Goal: Find contact information: Find specific fact

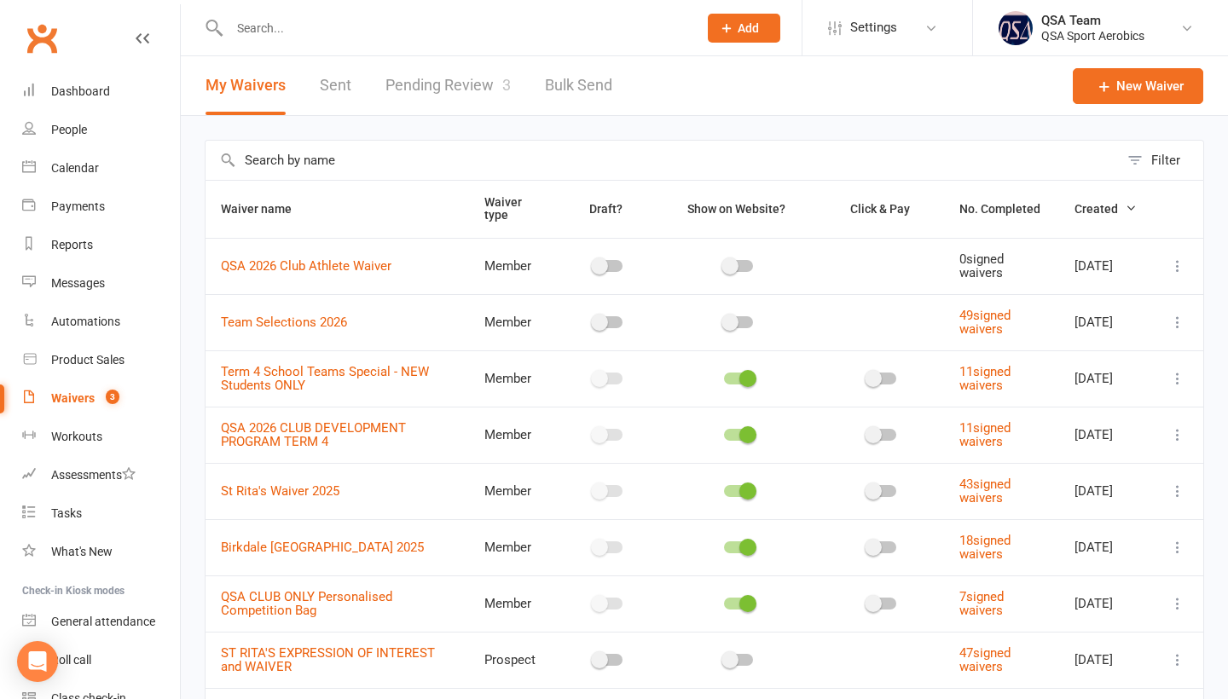
click at [396, 20] on input "text" at bounding box center [454, 28] width 461 height 24
type input "pa"
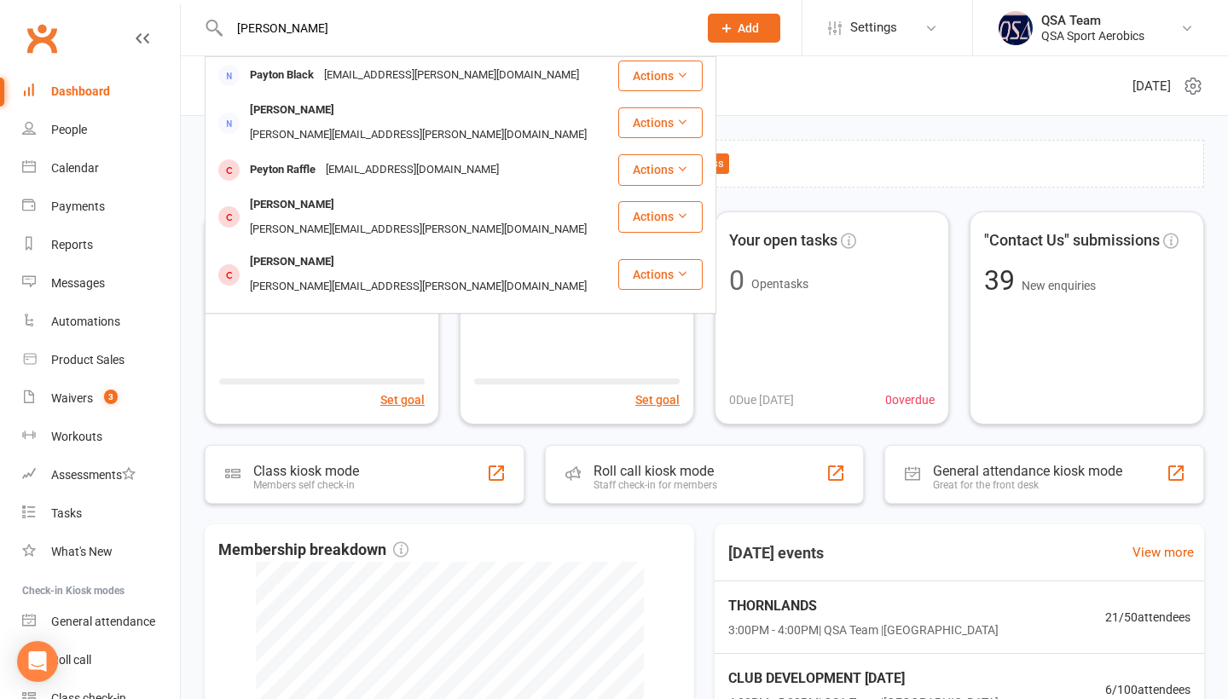
type input "[PERSON_NAME]"
drag, startPoint x: 0, startPoint y: 0, endPoint x: 322, endPoint y: 292, distance: 434.7
click at [322, 366] on div "[PERSON_NAME]" at bounding box center [292, 378] width 95 height 25
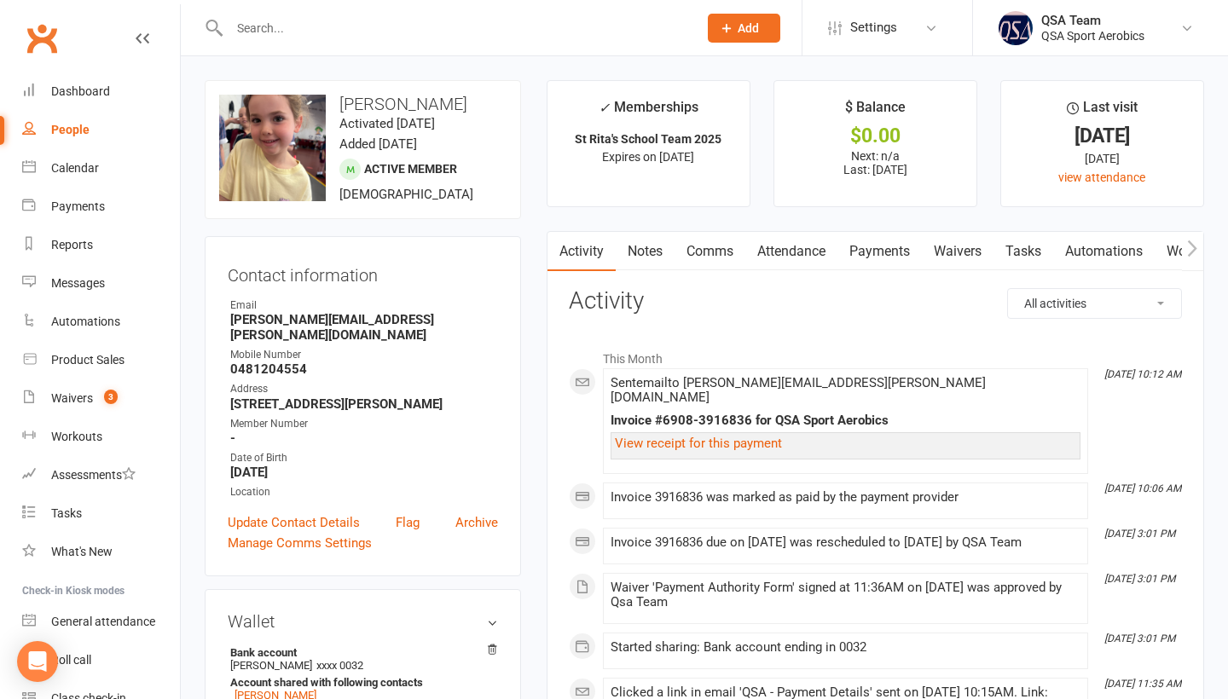
click at [289, 35] on input "text" at bounding box center [454, 28] width 461 height 24
paste input "[PERSON_NAME]"
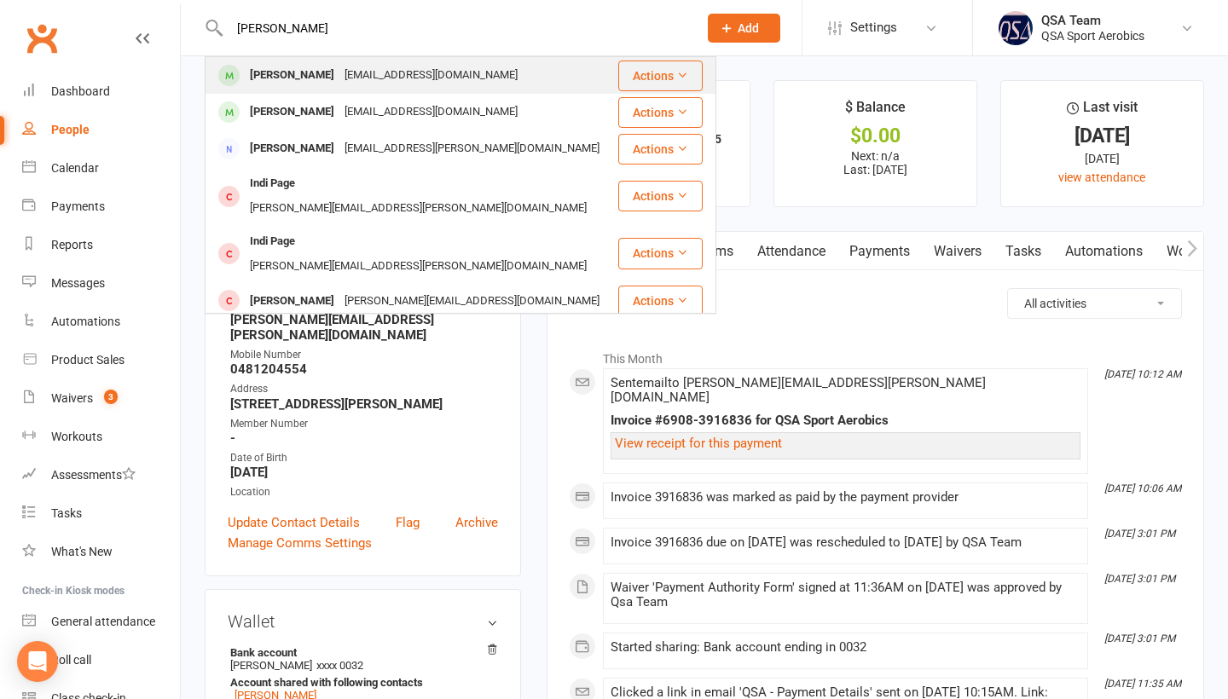
type input "[PERSON_NAME]"
click at [365, 89] on div "[PERSON_NAME][GEOGRAPHIC_DATA][EMAIL_ADDRESS][DOMAIN_NAME]" at bounding box center [411, 75] width 410 height 35
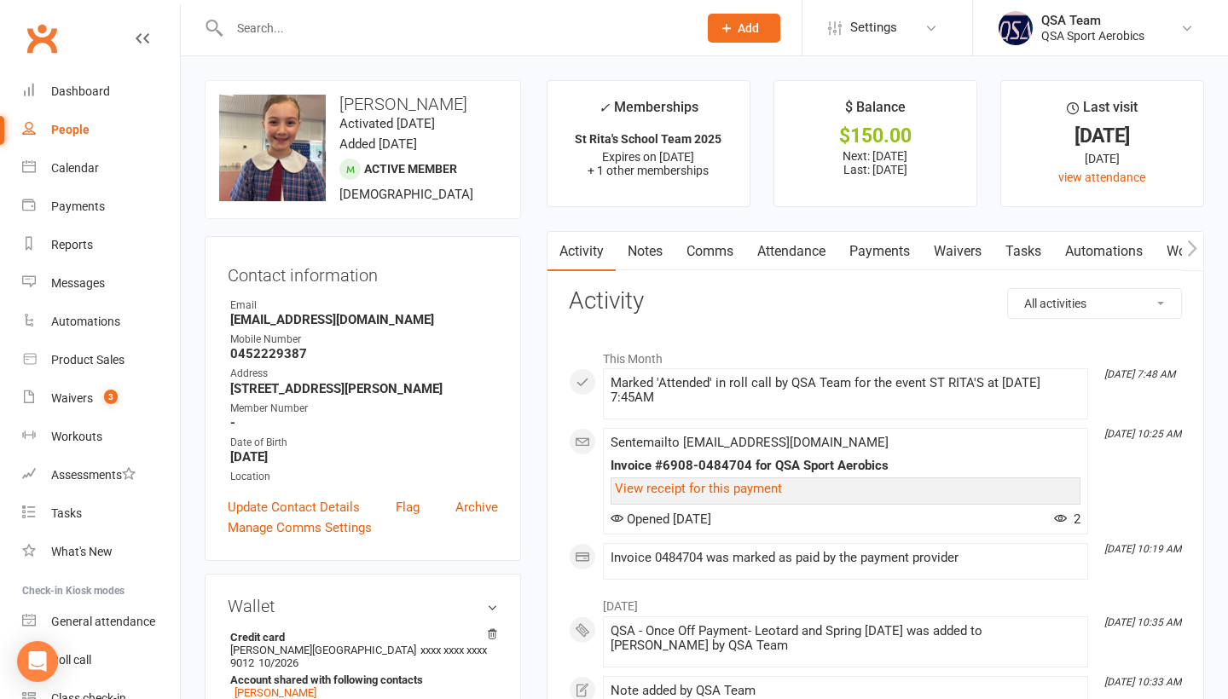
click at [259, 14] on div at bounding box center [445, 27] width 481 height 55
click at [259, 20] on input "text" at bounding box center [454, 28] width 461 height 24
paste input "[PERSON_NAME]"
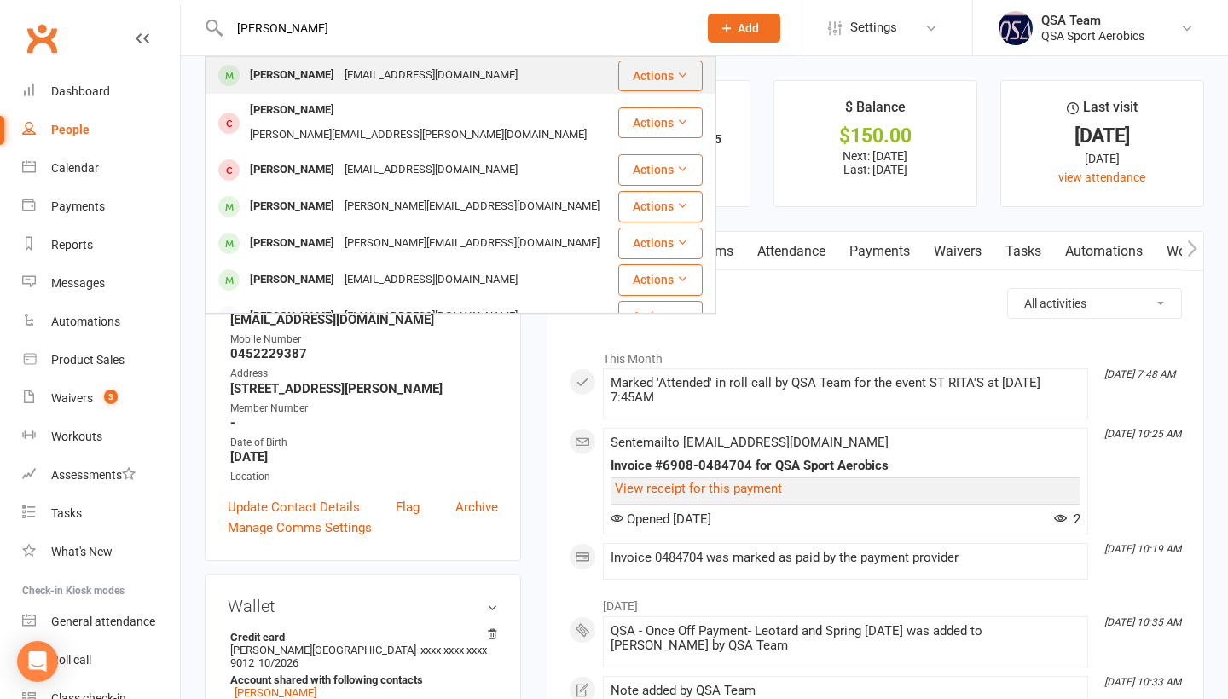
type input "[PERSON_NAME]"
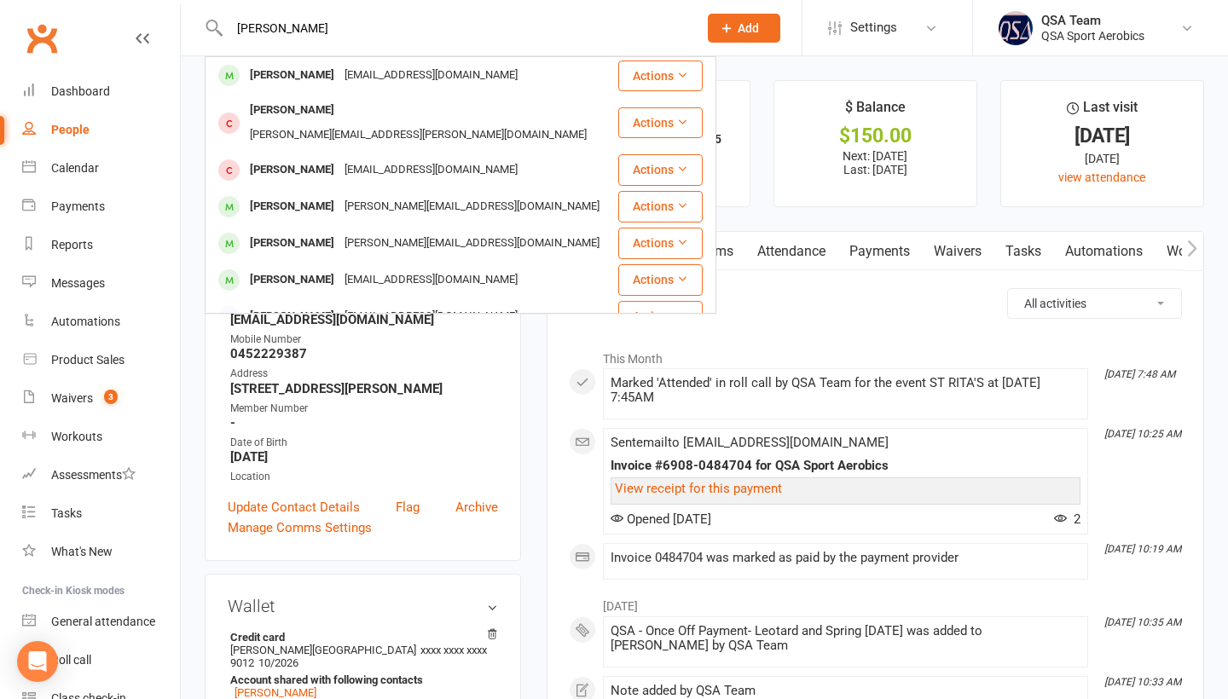
click at [297, 82] on div "[PERSON_NAME]" at bounding box center [292, 75] width 95 height 25
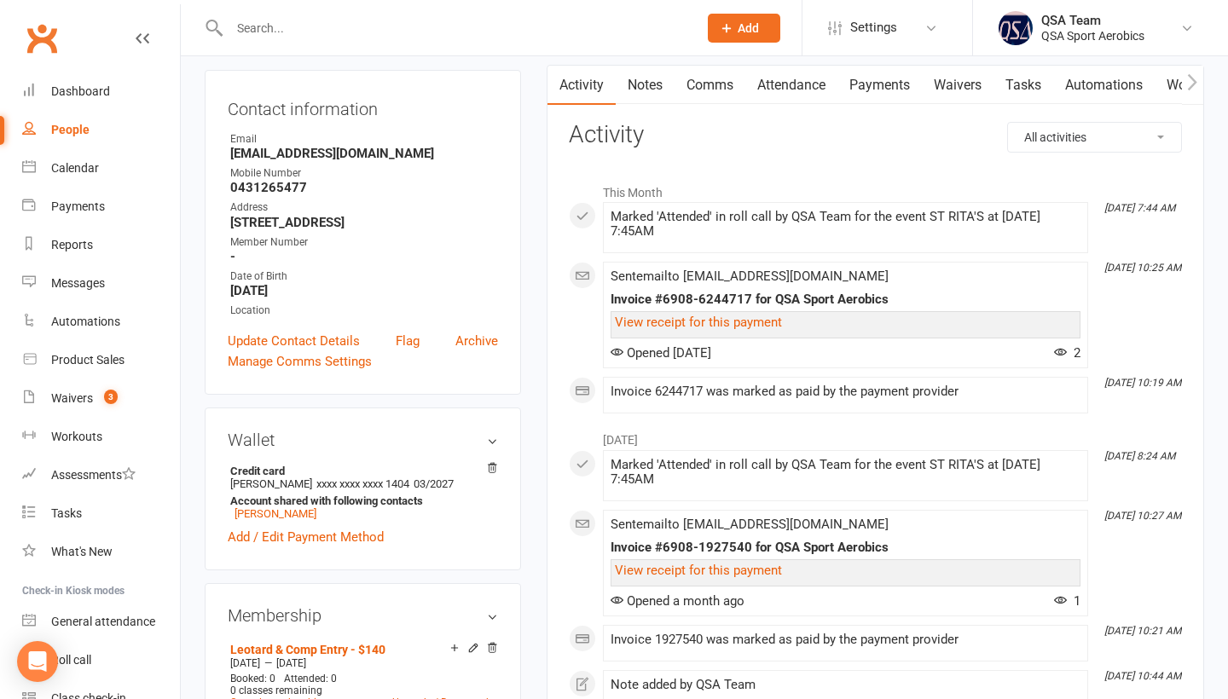
scroll to position [167, 0]
click at [721, 316] on link "View receipt for this payment" at bounding box center [698, 321] width 167 height 15
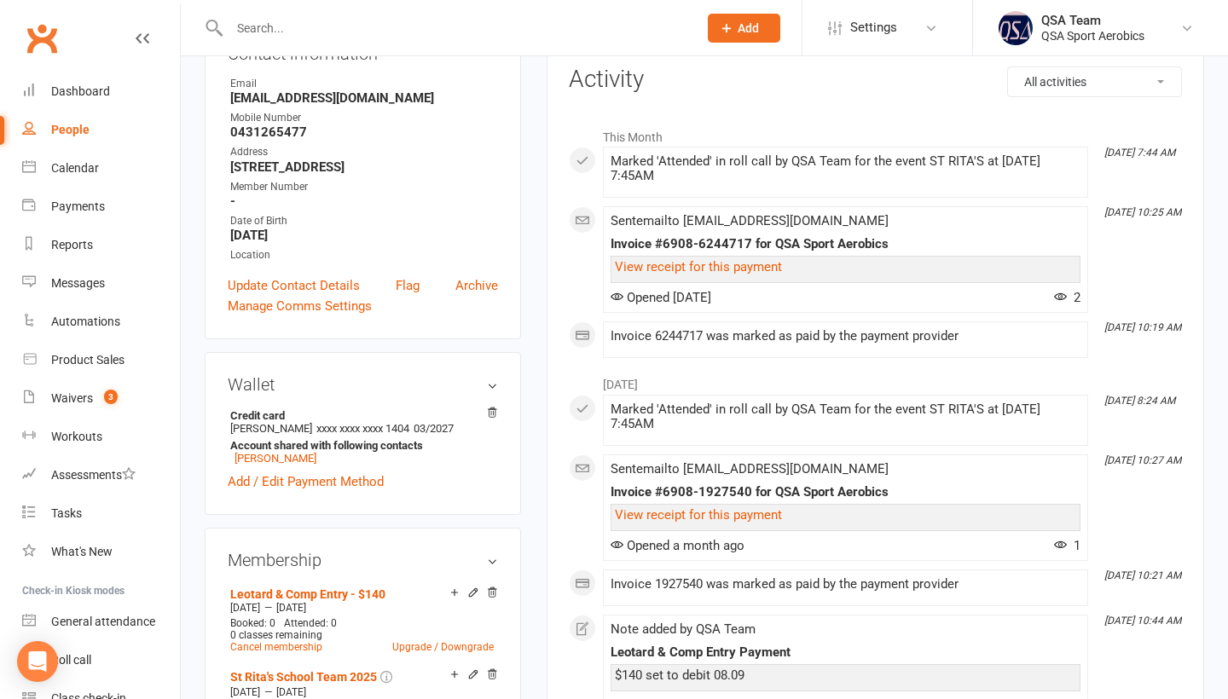
scroll to position [229, 0]
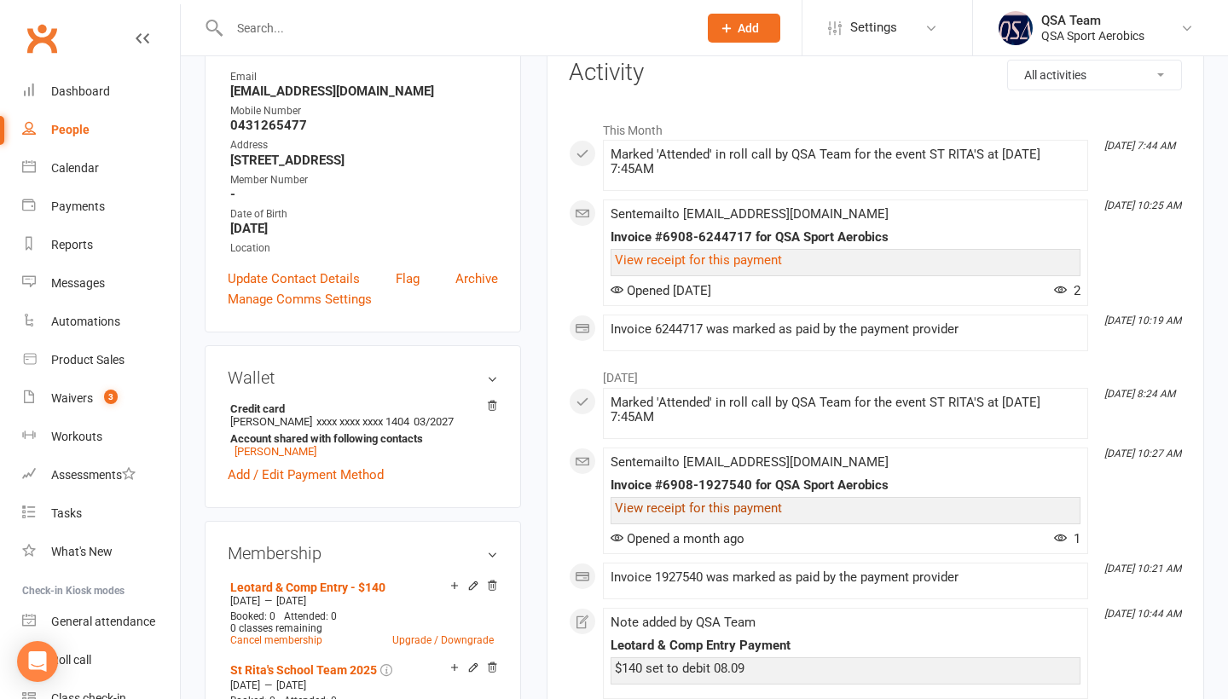
click at [747, 503] on link "View receipt for this payment" at bounding box center [698, 508] width 167 height 15
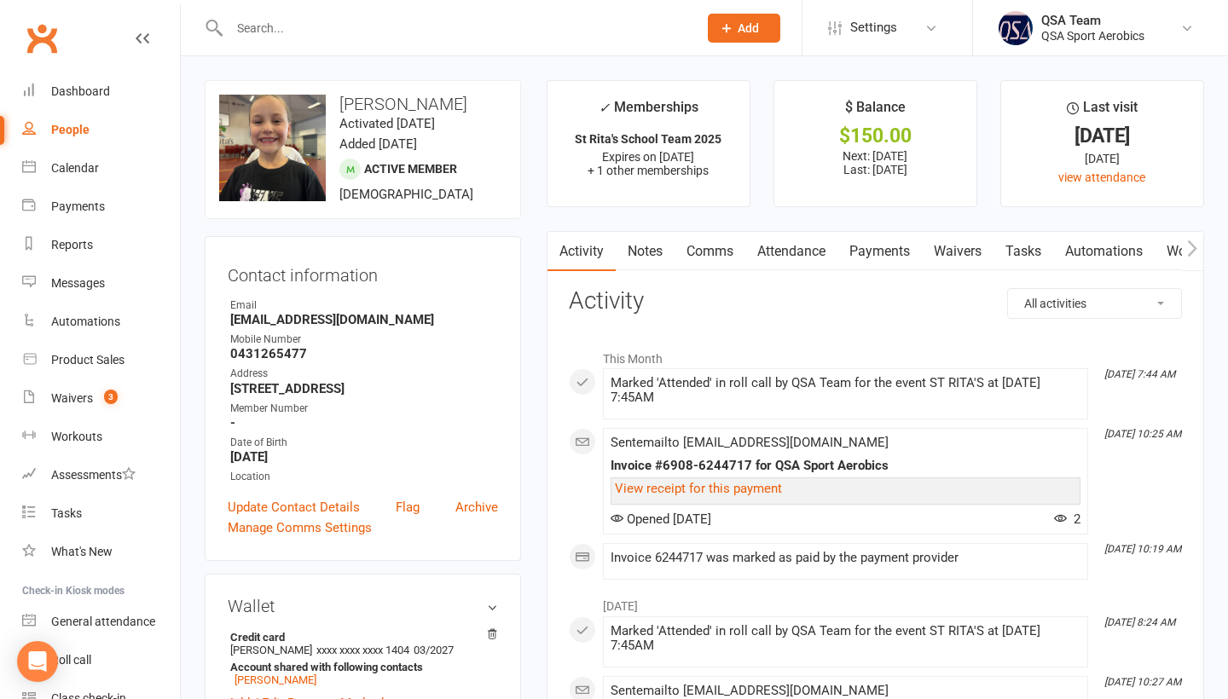
scroll to position [0, 0]
click at [263, 30] on input "text" at bounding box center [454, 28] width 461 height 24
paste input "[PERSON_NAME]"
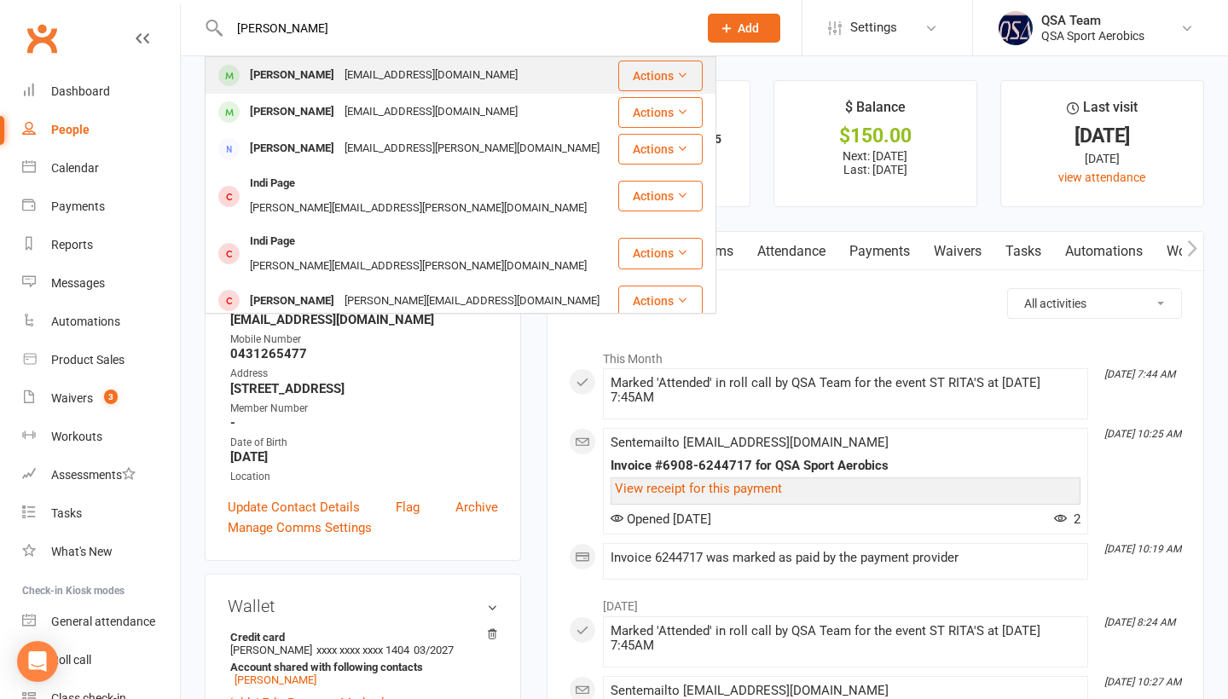
type input "[PERSON_NAME]"
click at [391, 78] on div "[EMAIL_ADDRESS][DOMAIN_NAME]" at bounding box center [430, 75] width 183 height 25
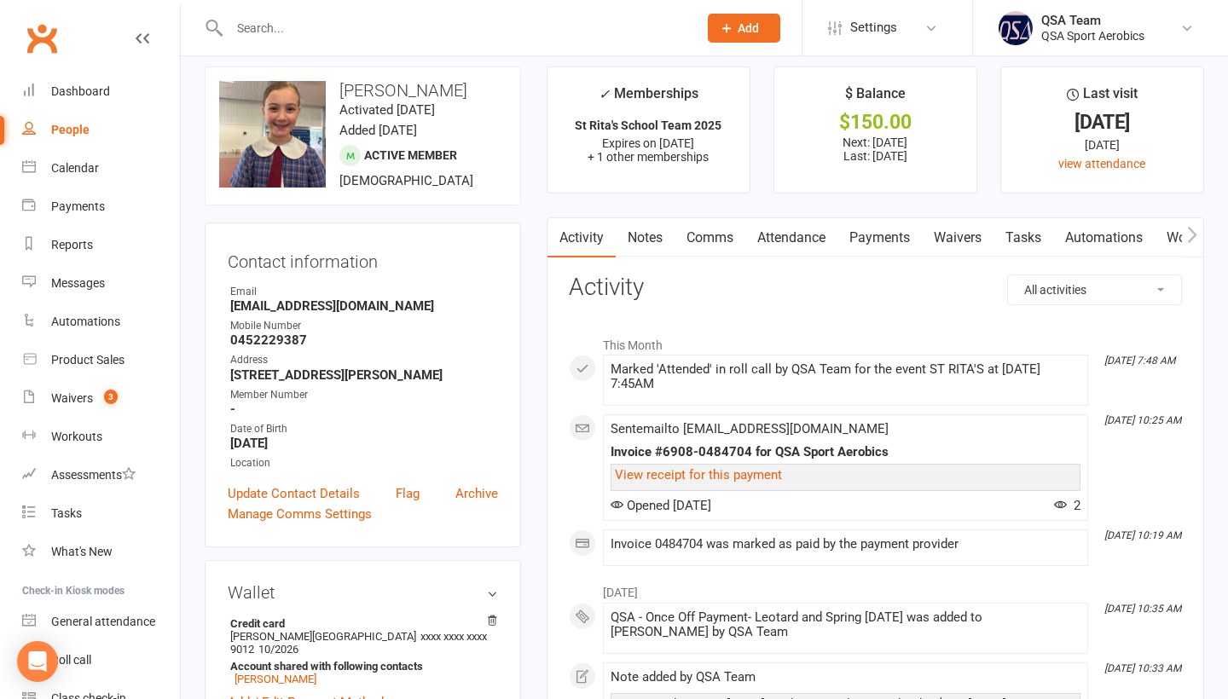
scroll to position [14, 0]
drag, startPoint x: 339, startPoint y: 87, endPoint x: 391, endPoint y: 89, distance: 52.9
click at [391, 89] on h3 "[PERSON_NAME]" at bounding box center [362, 89] width 287 height 19
copy h3 "Amara"
drag, startPoint x: 413, startPoint y: 307, endPoint x: 231, endPoint y: 303, distance: 181.7
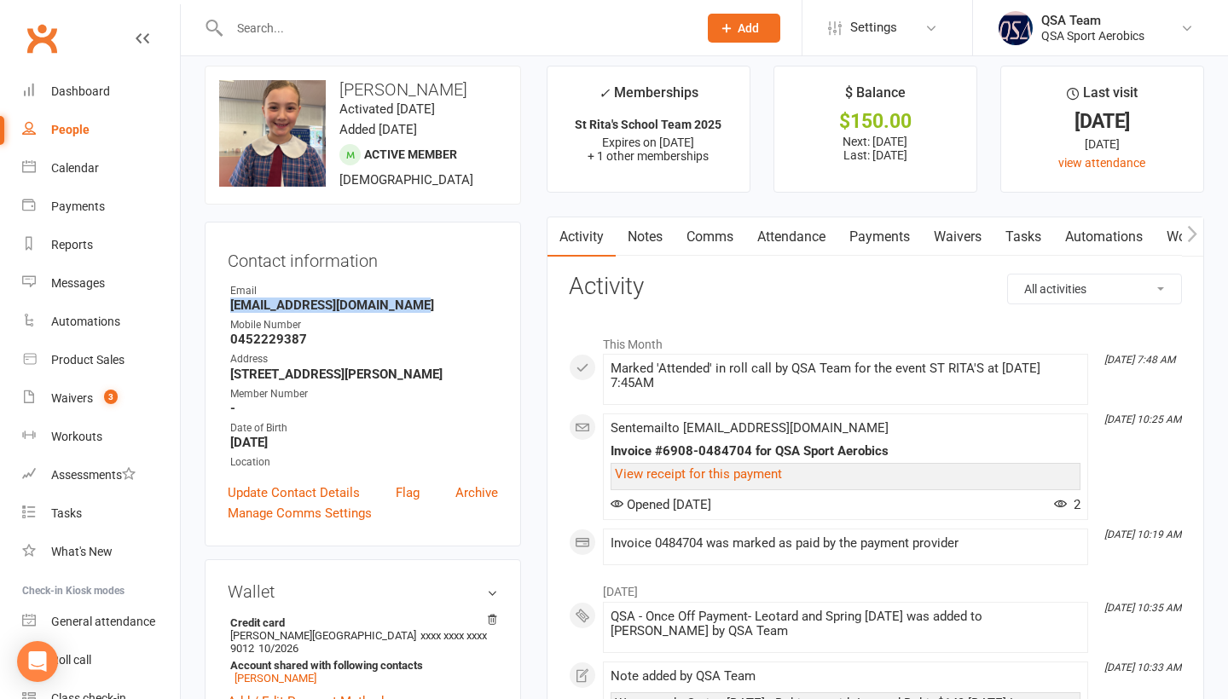
click at [231, 303] on strong "[EMAIL_ADDRESS][DOMAIN_NAME]" at bounding box center [364, 305] width 268 height 15
copy strong "[EMAIL_ADDRESS][DOMAIN_NAME]"
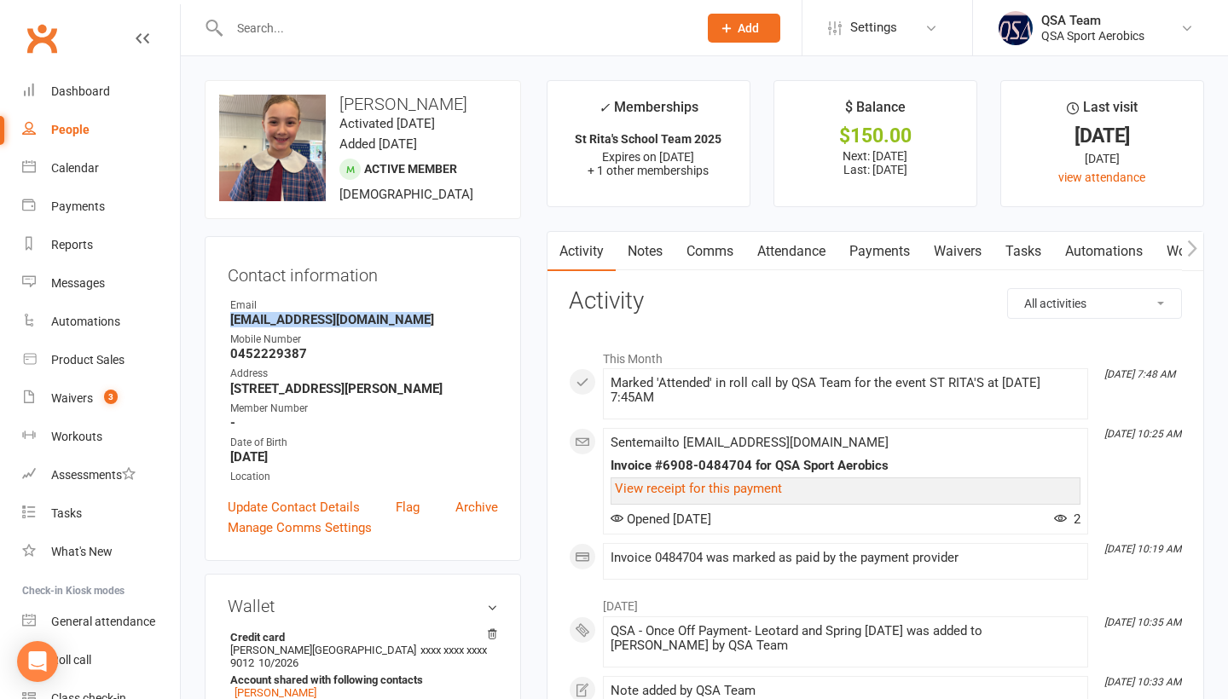
scroll to position [0, 0]
click at [289, 26] on input "text" at bounding box center [454, 28] width 461 height 24
paste input "[PERSON_NAME]"
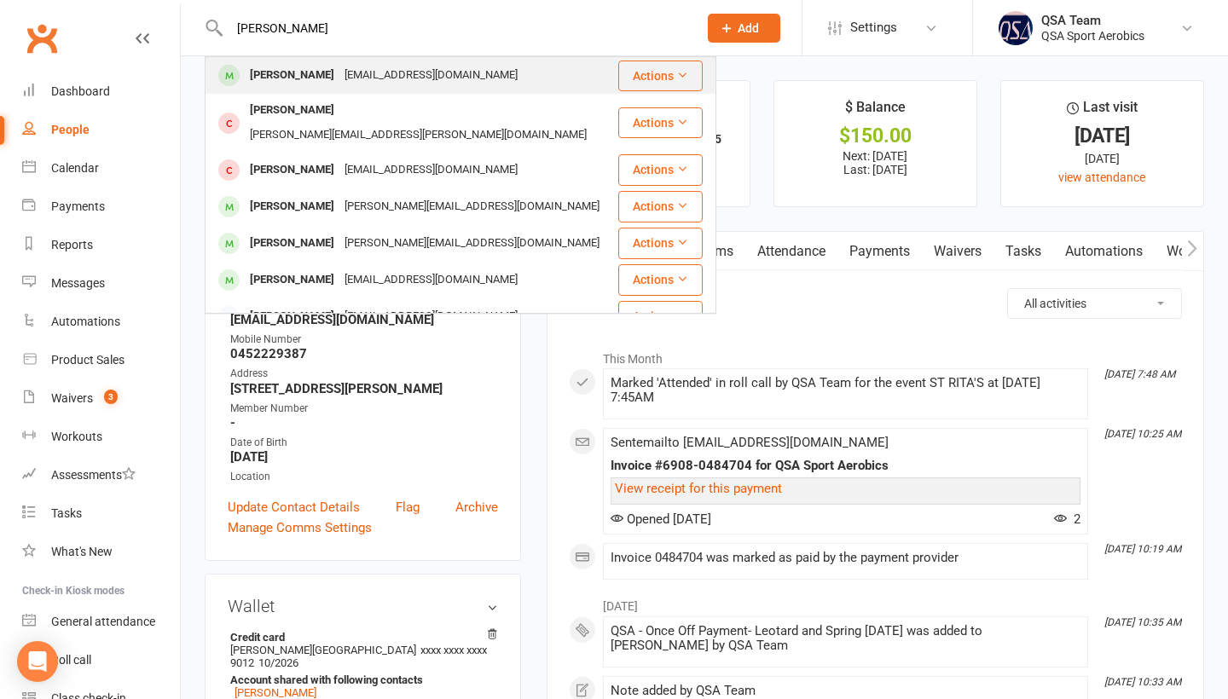
type input "[PERSON_NAME]"
click at [298, 78] on div "[PERSON_NAME]" at bounding box center [292, 75] width 95 height 25
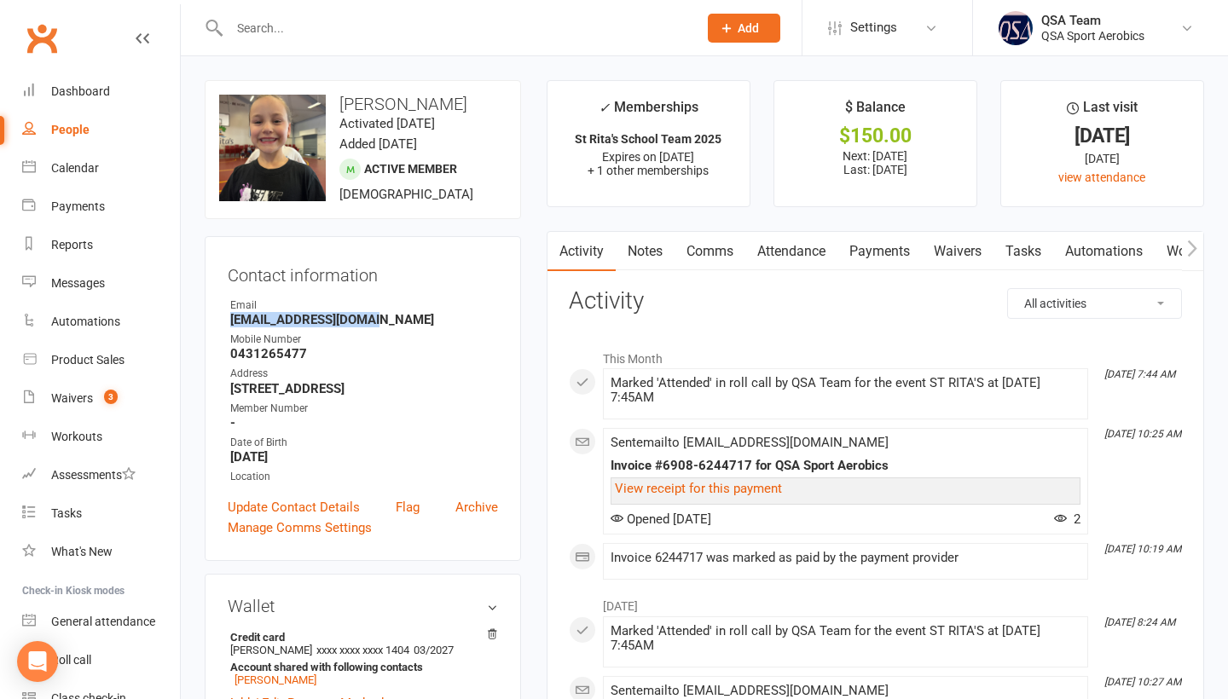
drag, startPoint x: 230, startPoint y: 322, endPoint x: 398, endPoint y: 320, distance: 168.0
click at [398, 320] on strong "[EMAIL_ADDRESS][DOMAIN_NAME]" at bounding box center [364, 319] width 268 height 15
copy strong "[EMAIL_ADDRESS][DOMAIN_NAME]"
click at [272, 37] on input "text" at bounding box center [454, 28] width 461 height 24
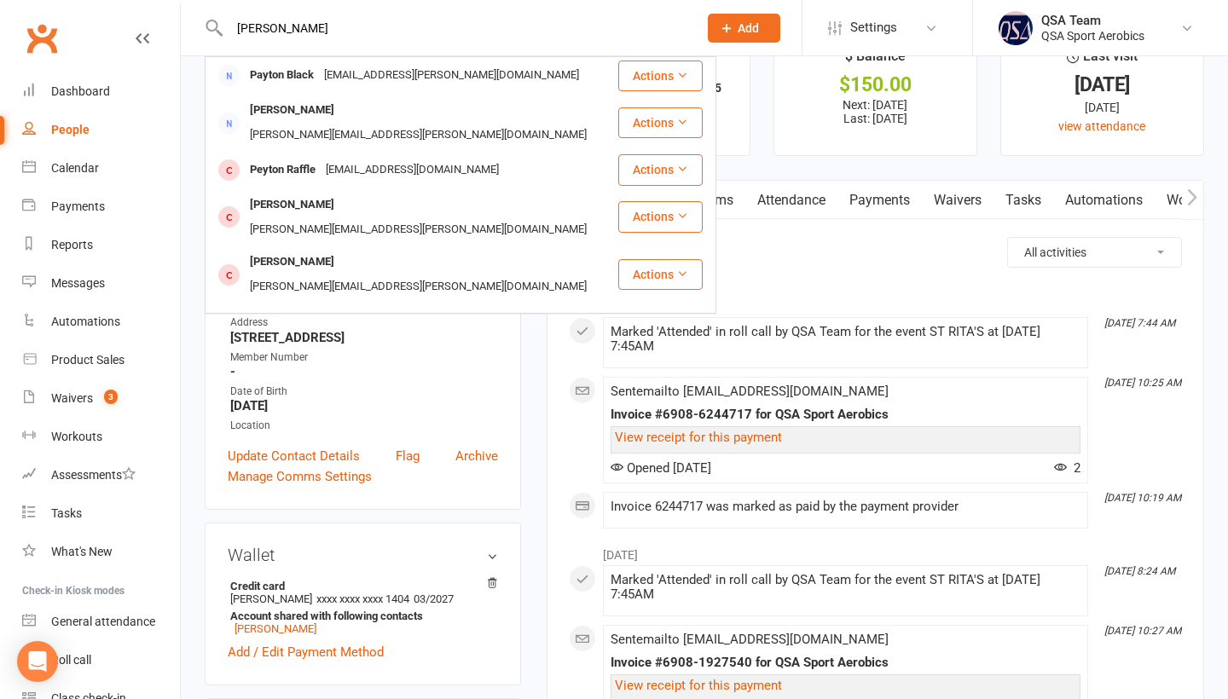
scroll to position [55, 0]
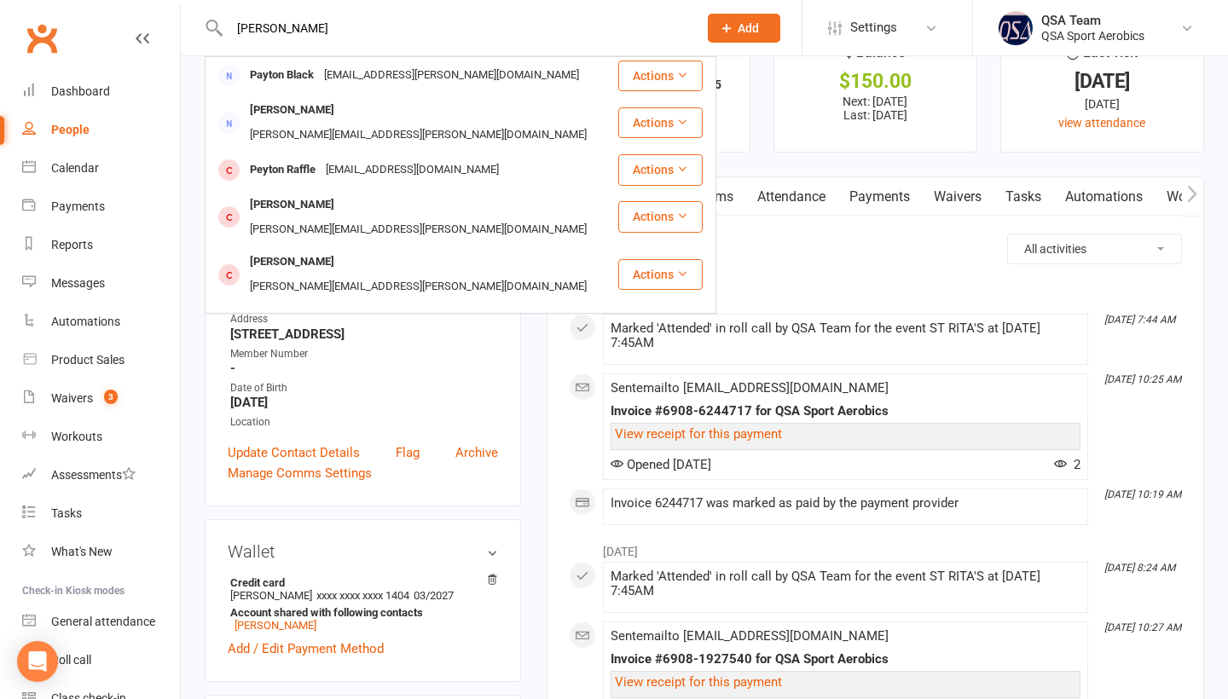
type input "[PERSON_NAME]"
click at [327, 366] on div "[PERSON_NAME]" at bounding box center [292, 378] width 95 height 25
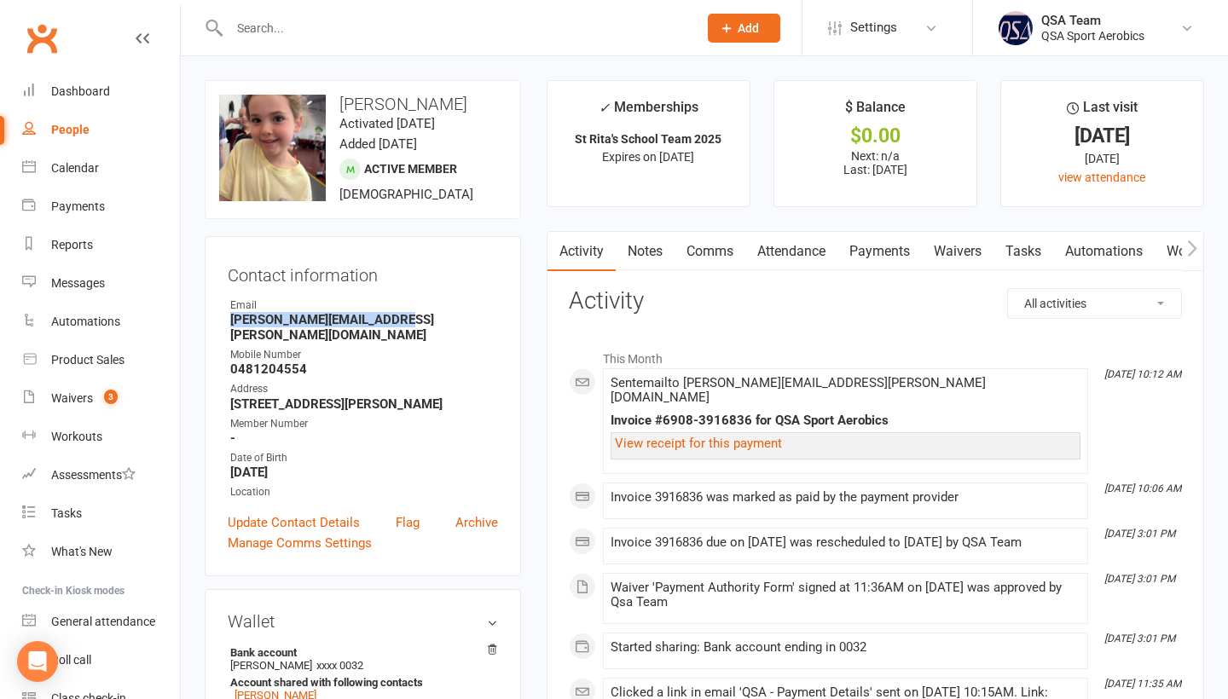
drag, startPoint x: 221, startPoint y: 318, endPoint x: 438, endPoint y: 319, distance: 217.5
click at [438, 319] on div "Contact information Owner Email [PERSON_NAME][EMAIL_ADDRESS][PERSON_NAME][DOMAI…" at bounding box center [363, 406] width 316 height 340
copy strong "[PERSON_NAME][EMAIL_ADDRESS][PERSON_NAME][DOMAIN_NAME]"
click at [290, 14] on div at bounding box center [445, 27] width 481 height 55
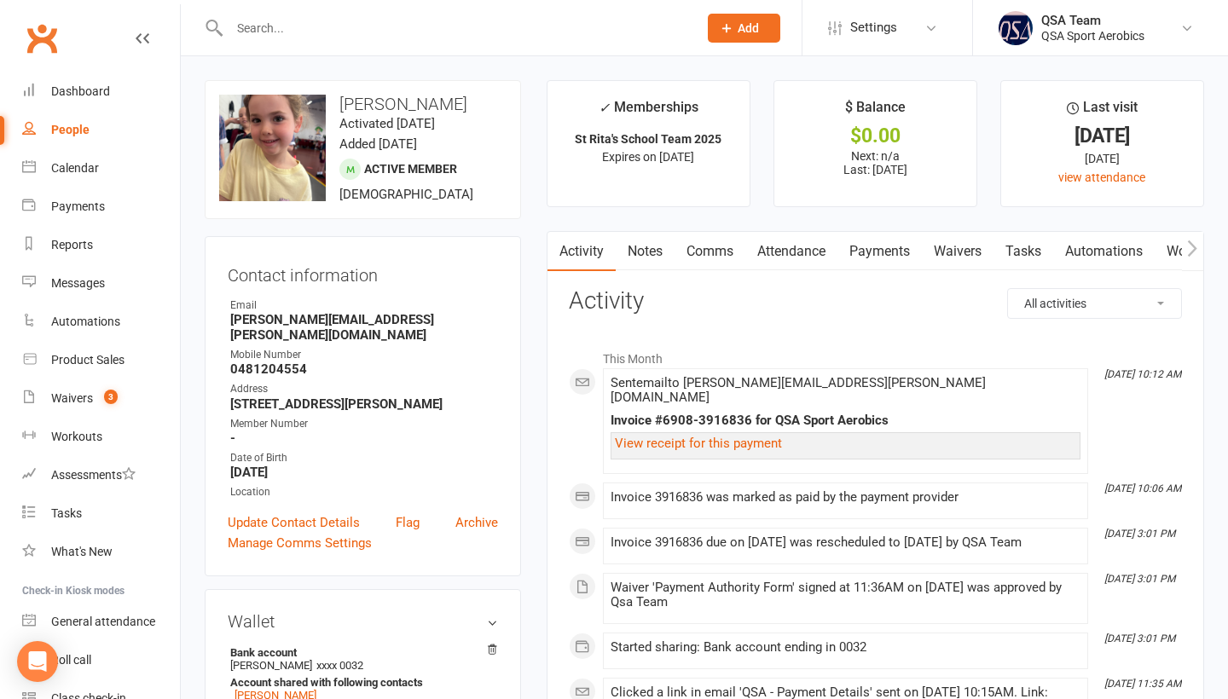
click at [290, 20] on input "text" at bounding box center [454, 28] width 461 height 24
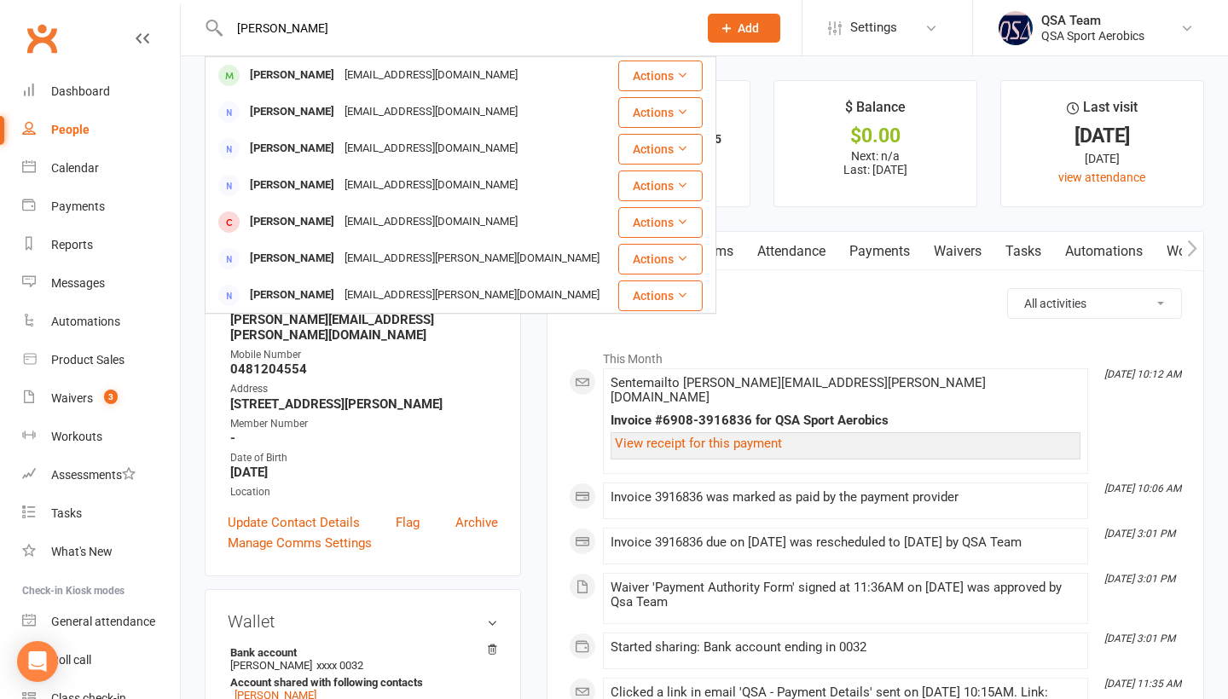
type input "[PERSON_NAME]"
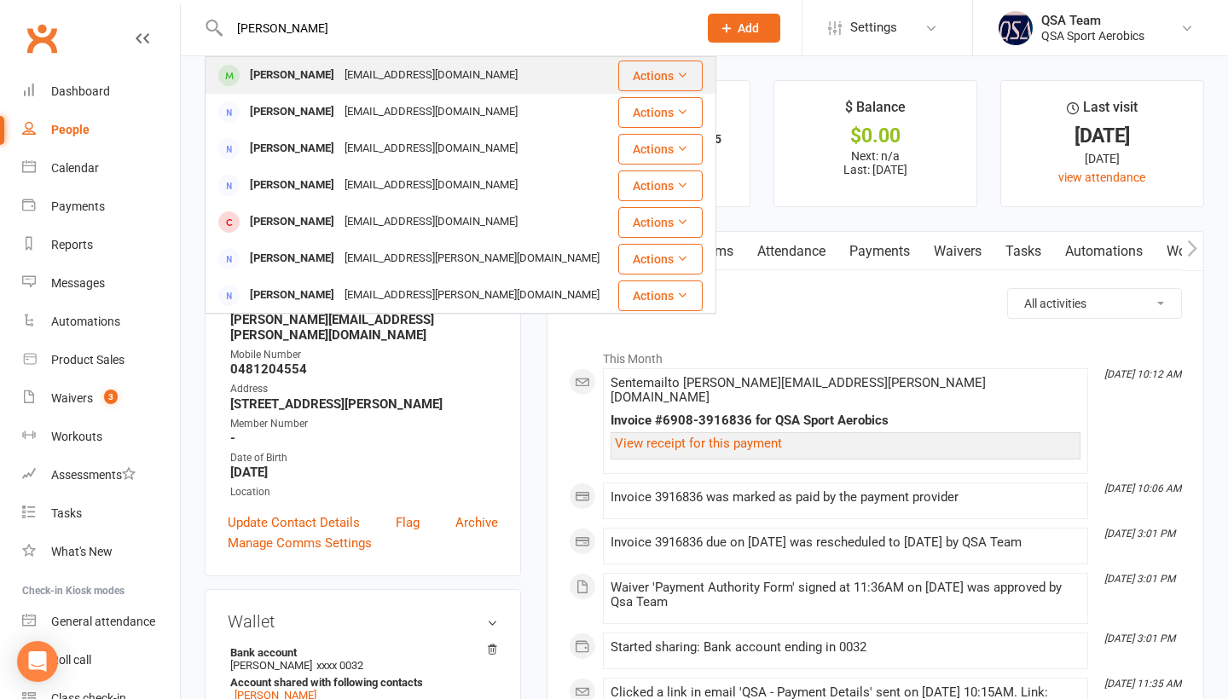
drag, startPoint x: 293, startPoint y: 52, endPoint x: 301, endPoint y: 72, distance: 21.1
click at [301, 72] on div "[PERSON_NAME]" at bounding box center [292, 75] width 95 height 25
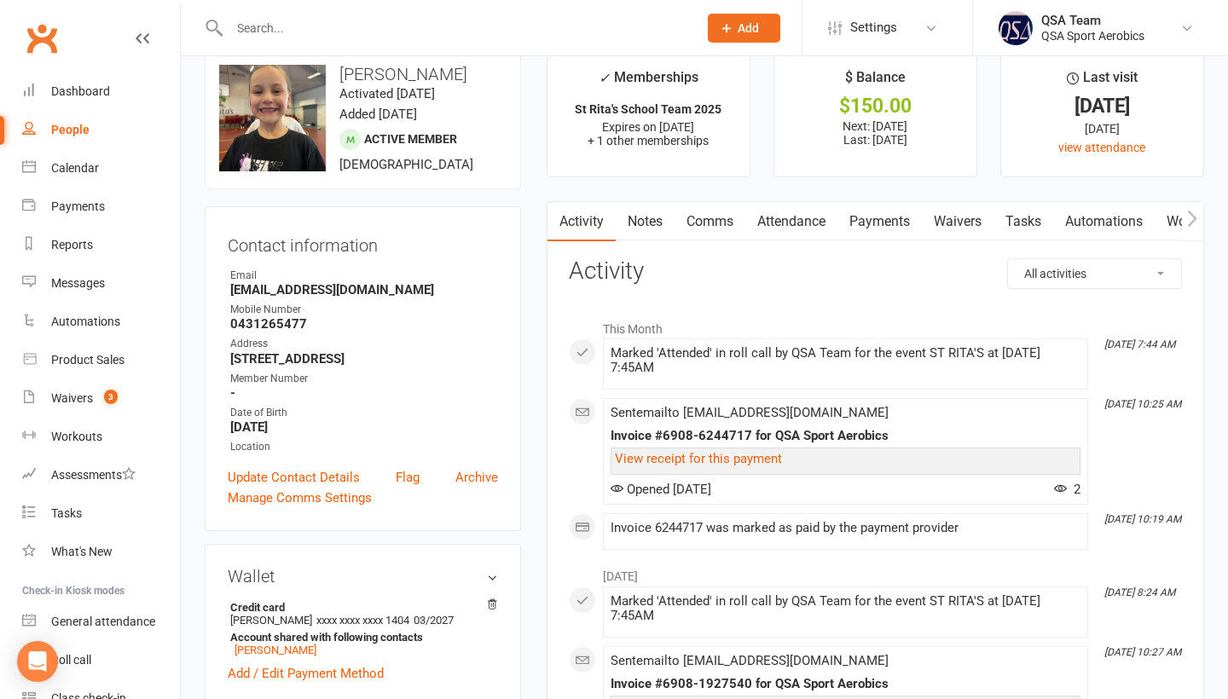
scroll to position [39, 0]
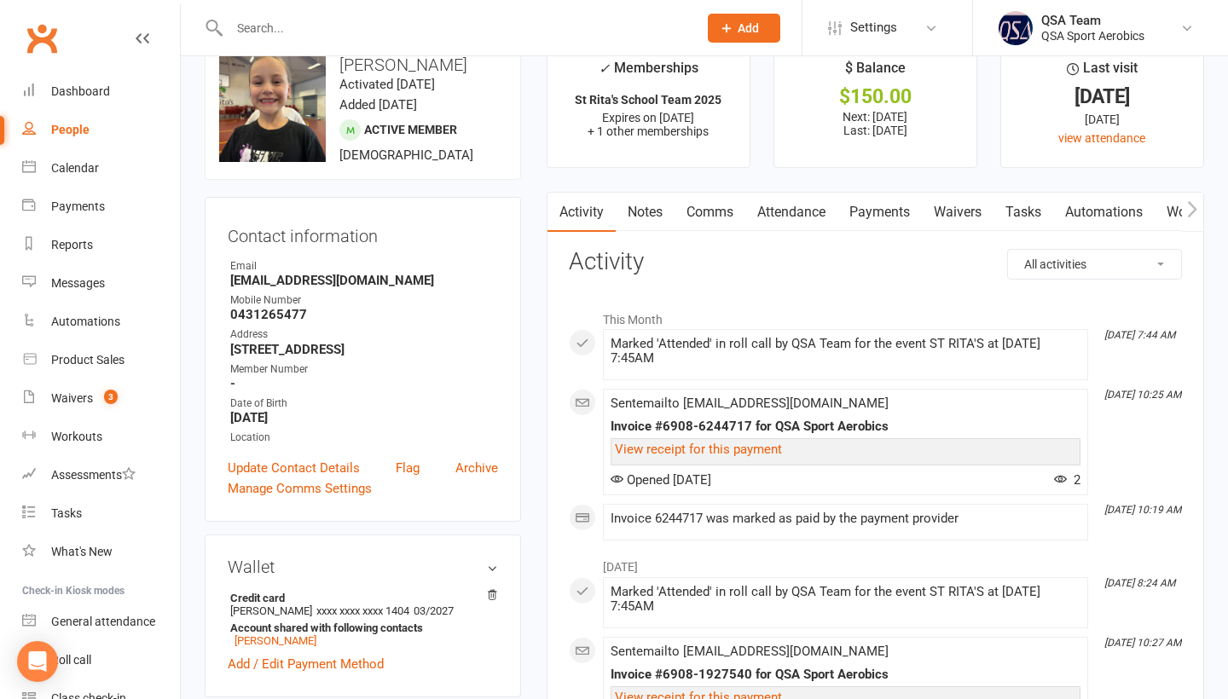
click at [297, 29] on input "text" at bounding box center [454, 28] width 461 height 24
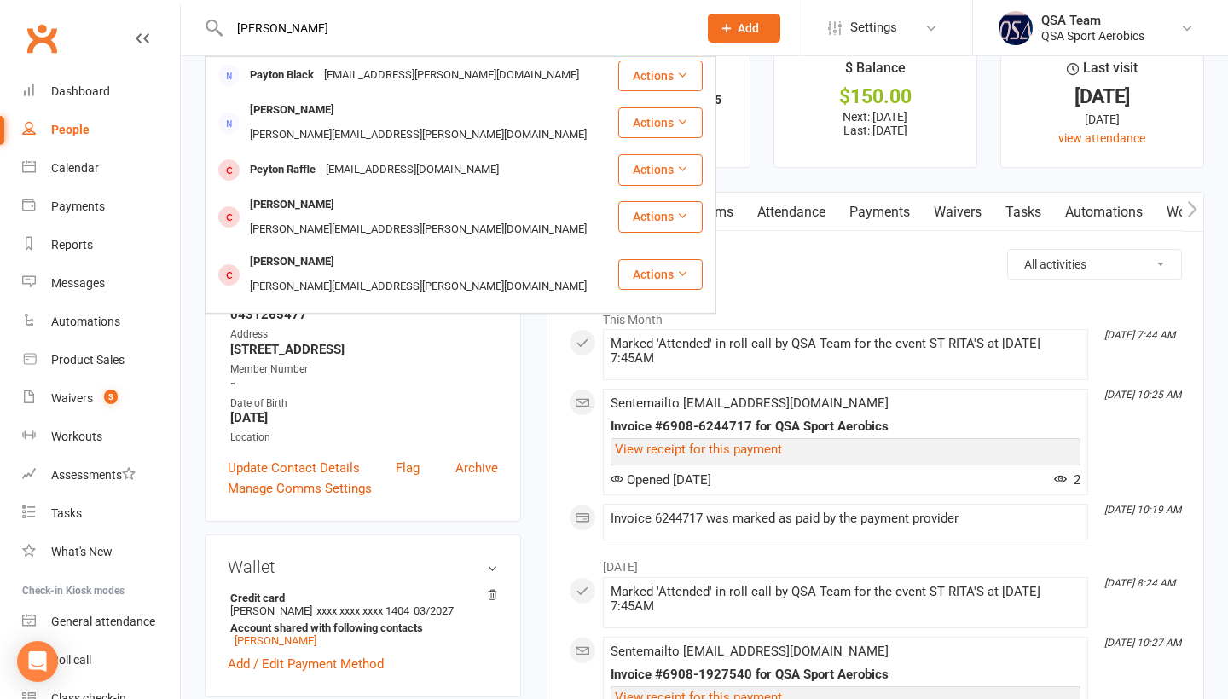
type input "[PERSON_NAME]"
drag, startPoint x: 297, startPoint y: 29, endPoint x: 322, endPoint y: 298, distance: 269.9
click at [322, 366] on div "[PERSON_NAME]" at bounding box center [292, 378] width 95 height 25
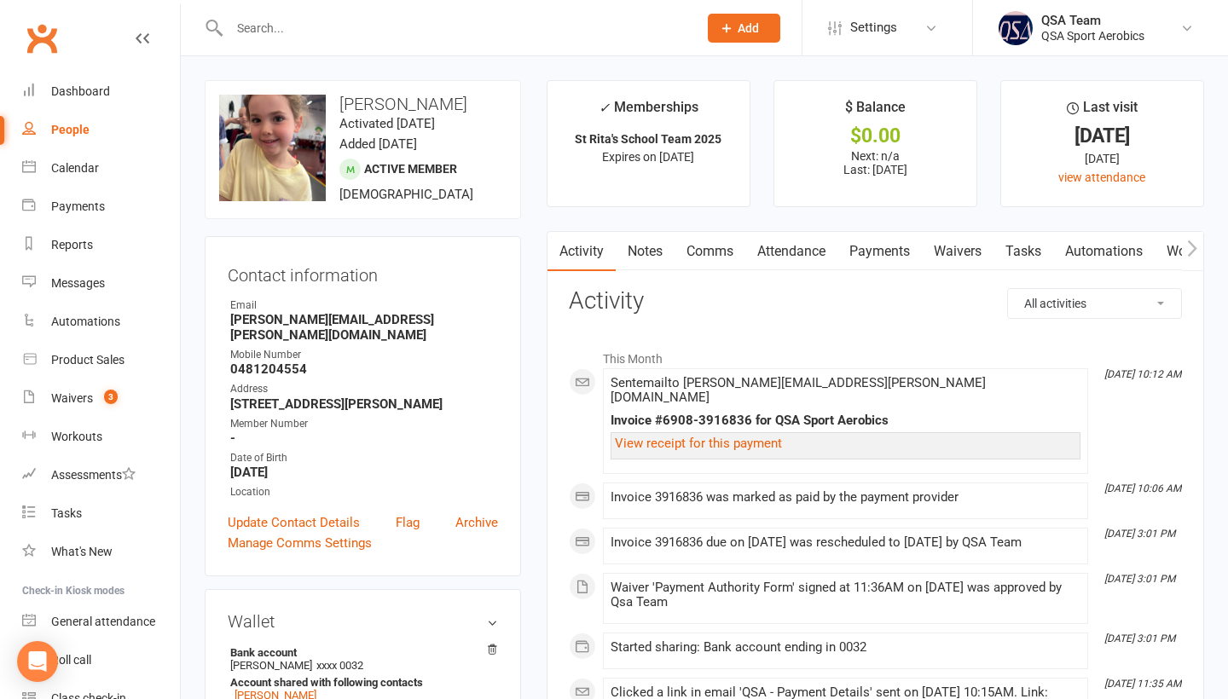
click at [258, 25] on input "text" at bounding box center [454, 28] width 461 height 24
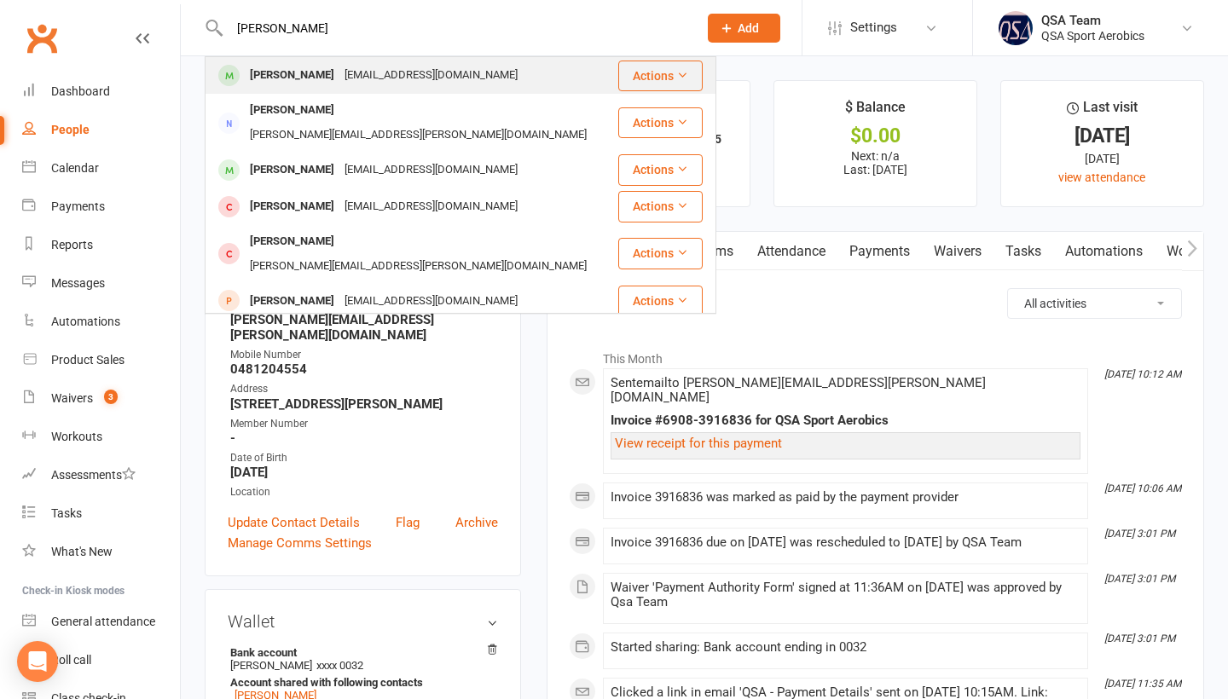
type input "[PERSON_NAME]"
click at [300, 87] on div "[PERSON_NAME]" at bounding box center [292, 75] width 95 height 25
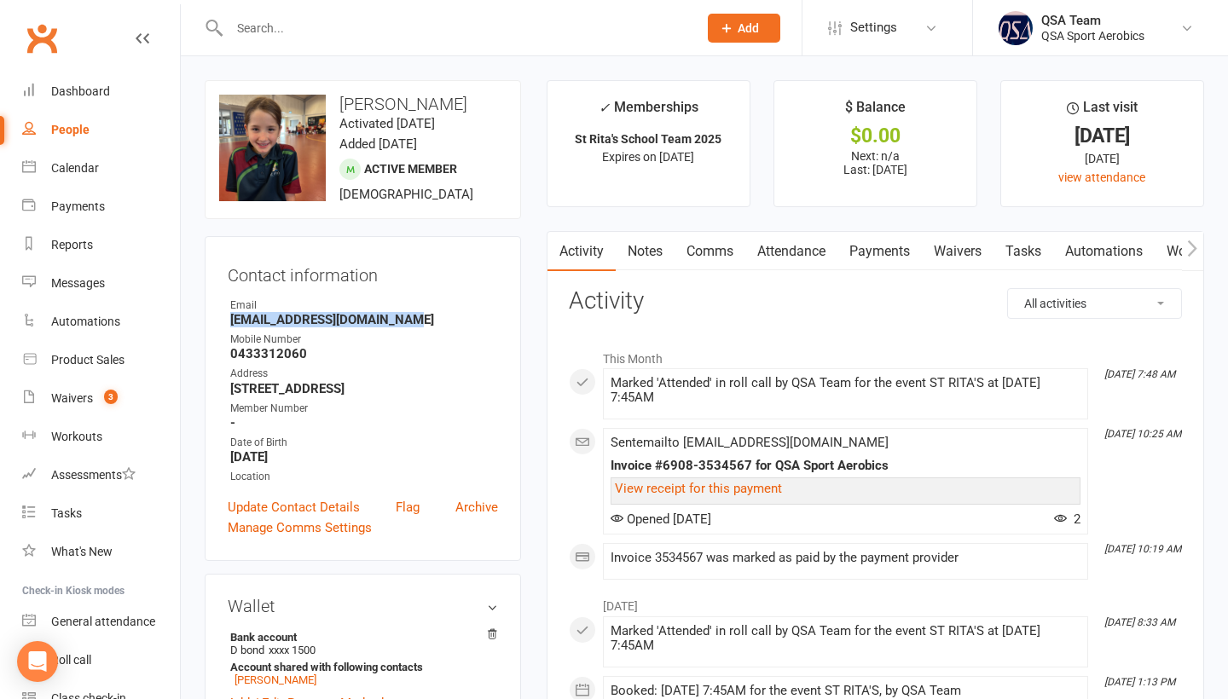
drag, startPoint x: 409, startPoint y: 321, endPoint x: 229, endPoint y: 323, distance: 180.0
click at [229, 323] on li "Email [EMAIL_ADDRESS][DOMAIN_NAME]" at bounding box center [363, 313] width 270 height 30
copy strong "[EMAIL_ADDRESS][DOMAIN_NAME]"
click at [264, 32] on input "text" at bounding box center [454, 28] width 461 height 24
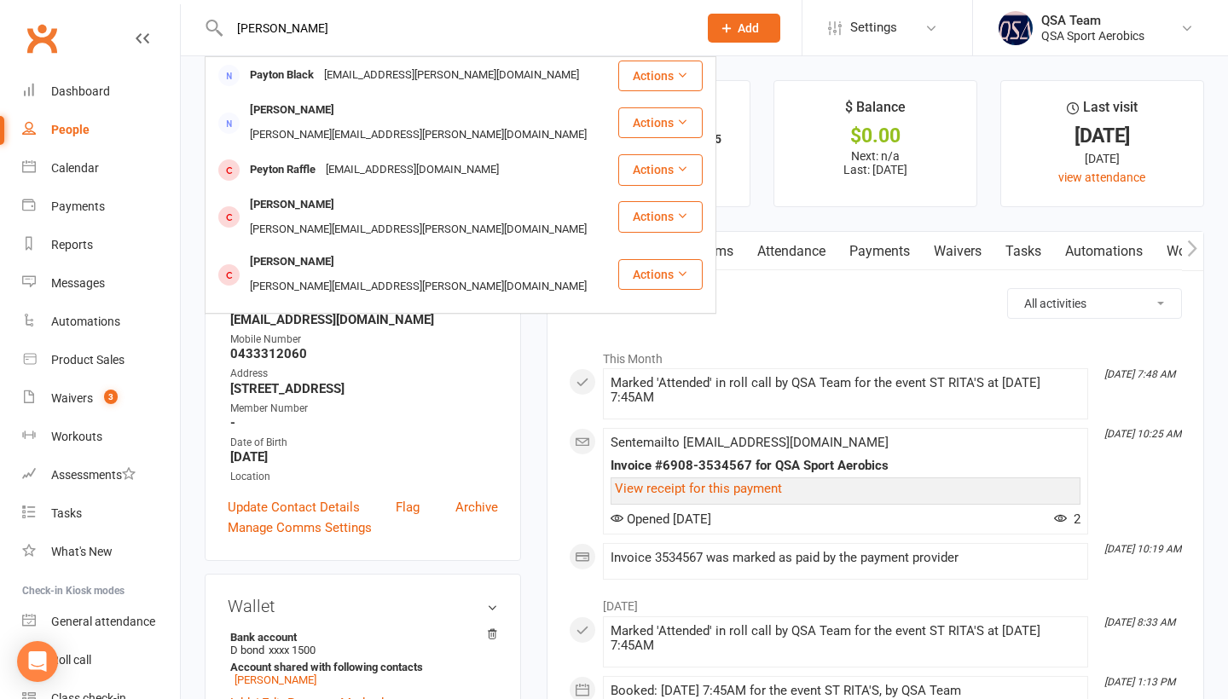
type input "[PERSON_NAME]"
drag, startPoint x: 268, startPoint y: 55, endPoint x: 316, endPoint y: 289, distance: 239.3
click at [316, 366] on div "[PERSON_NAME]" at bounding box center [292, 378] width 95 height 25
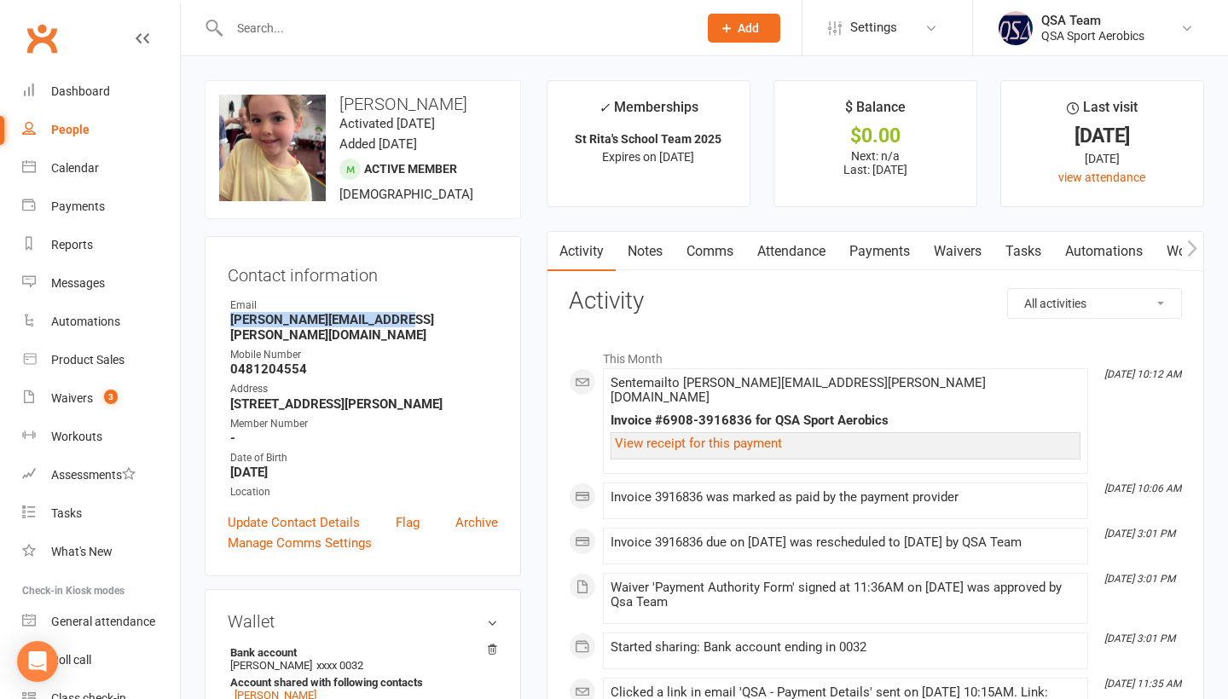
drag, startPoint x: 227, startPoint y: 316, endPoint x: 438, endPoint y: 316, distance: 211.5
click at [438, 316] on div "Contact information Owner Email [PERSON_NAME][EMAIL_ADDRESS][PERSON_NAME][DOMAI…" at bounding box center [363, 406] width 316 height 340
copy strong "[PERSON_NAME][EMAIL_ADDRESS][PERSON_NAME][DOMAIN_NAME]"
click at [85, 97] on div "Dashboard" at bounding box center [80, 91] width 59 height 14
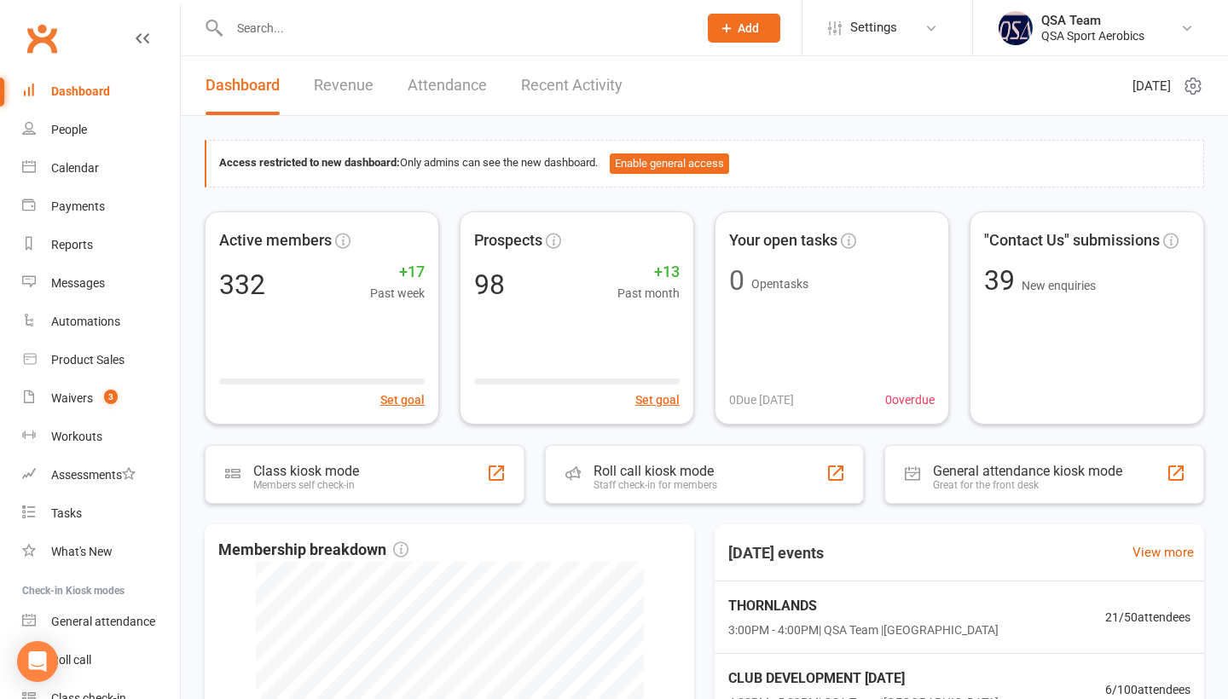
click at [293, 25] on input "text" at bounding box center [454, 28] width 461 height 24
paste input "1 [PERSON_NAME]"
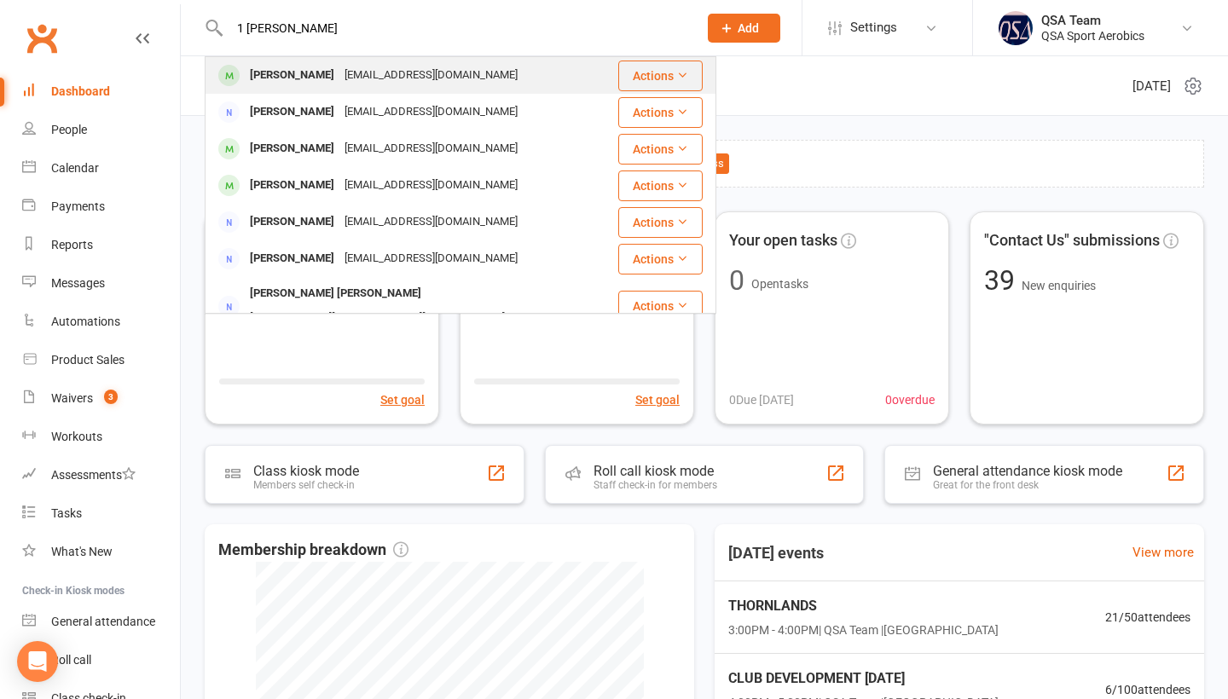
type input "1 [PERSON_NAME]"
click at [300, 64] on div "[PERSON_NAME]" at bounding box center [292, 75] width 95 height 25
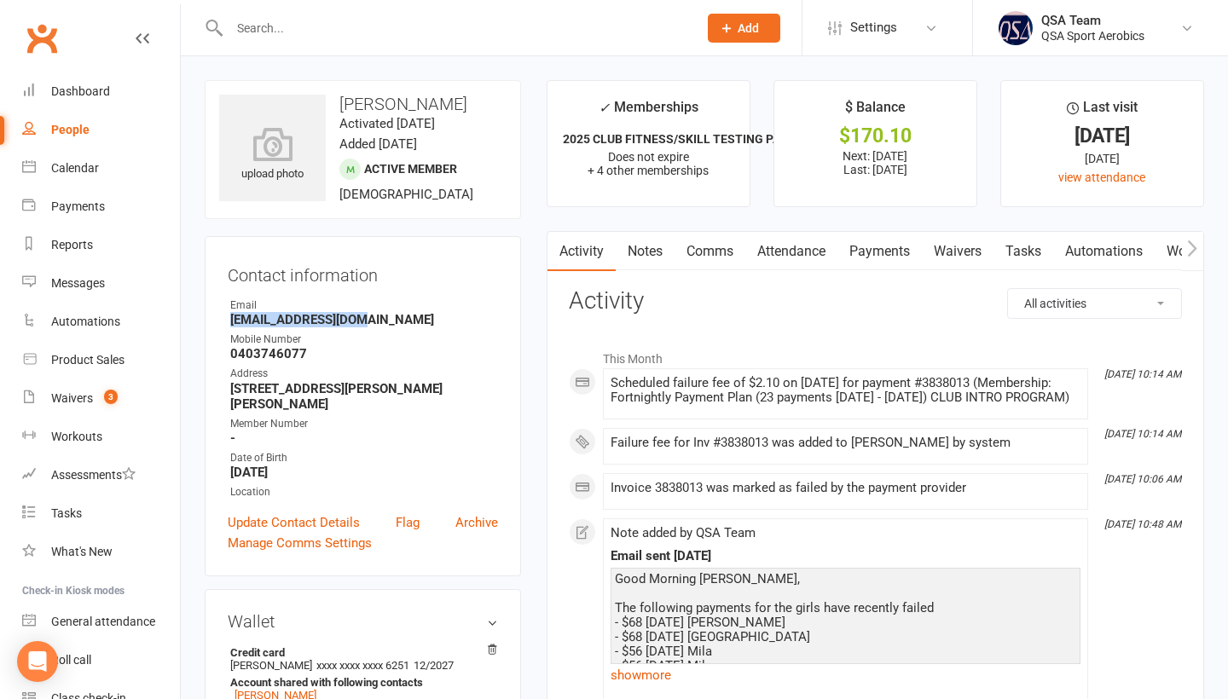
drag, startPoint x: 226, startPoint y: 318, endPoint x: 383, endPoint y: 318, distance: 156.9
click at [383, 318] on div "Contact information Owner Email [EMAIL_ADDRESS][DOMAIN_NAME] Mobile Number [PHO…" at bounding box center [363, 406] width 316 height 340
copy strong "[EMAIL_ADDRESS][DOMAIN_NAME]"
click at [268, 23] on input "text" at bounding box center [454, 28] width 461 height 24
paste input "Ziggy Te Miha"
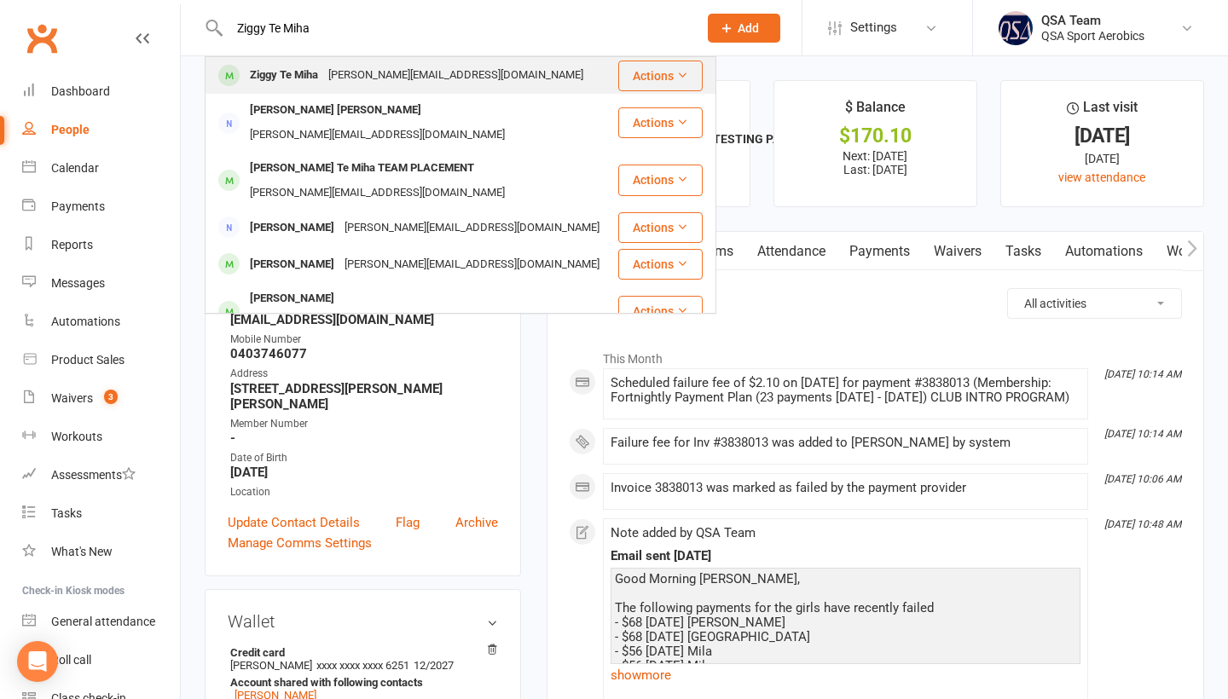
type input "Ziggy Te Miha"
click at [294, 78] on div "Ziggy Te Miha" at bounding box center [284, 75] width 78 height 25
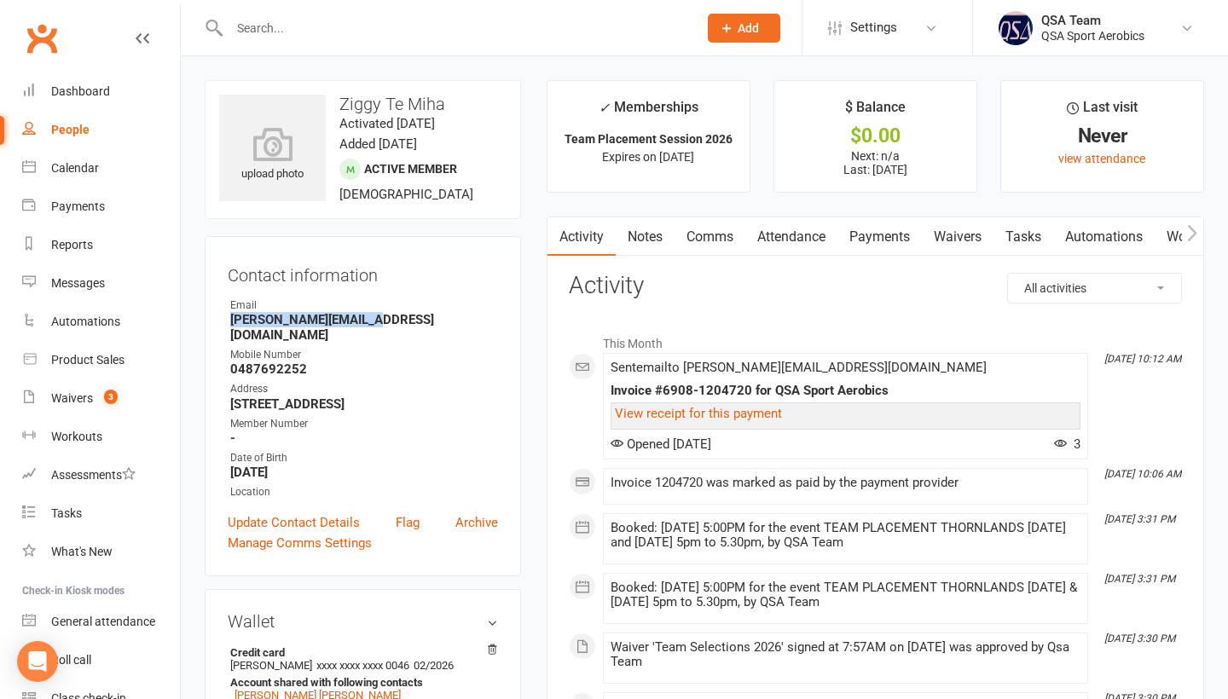
drag, startPoint x: 226, startPoint y: 316, endPoint x: 399, endPoint y: 316, distance: 173.1
click at [400, 316] on div "Contact information Owner Email [PERSON_NAME][EMAIL_ADDRESS][DOMAIN_NAME] Mobil…" at bounding box center [363, 406] width 316 height 340
copy strong "[PERSON_NAME][EMAIL_ADDRESS][DOMAIN_NAME]"
click at [270, 33] on input "text" at bounding box center [454, 28] width 461 height 24
paste input "[PERSON_NAME]"
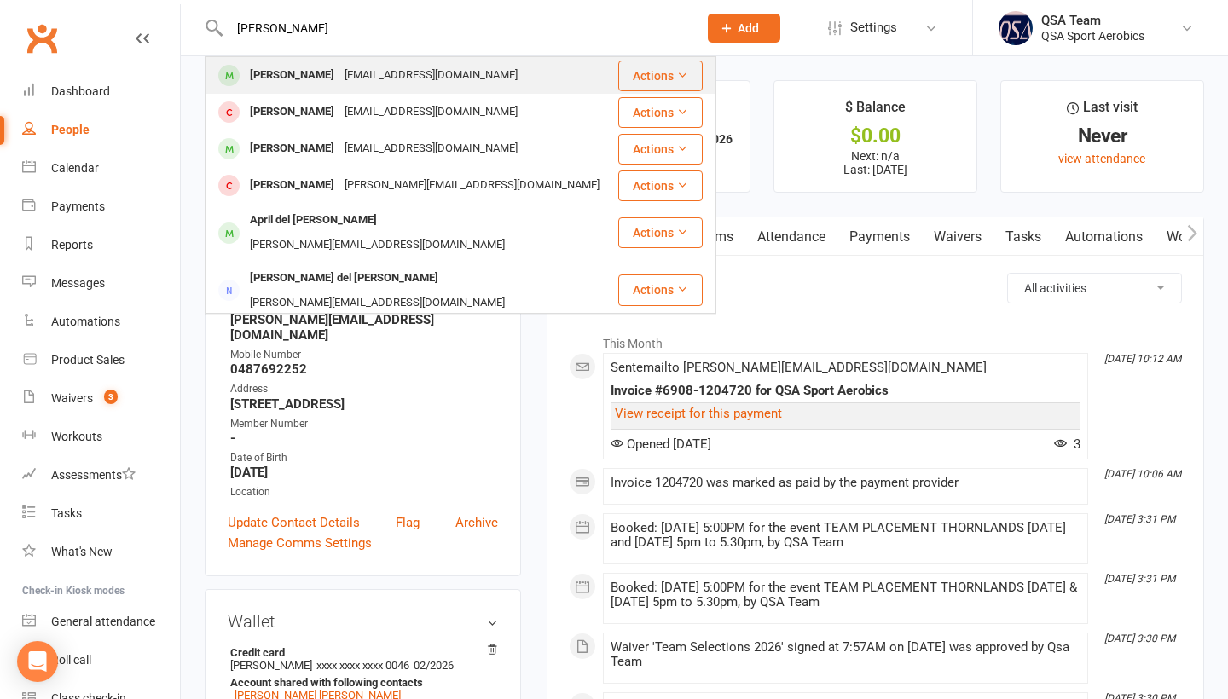
type input "[PERSON_NAME]"
click at [279, 70] on div "[PERSON_NAME]" at bounding box center [292, 75] width 95 height 25
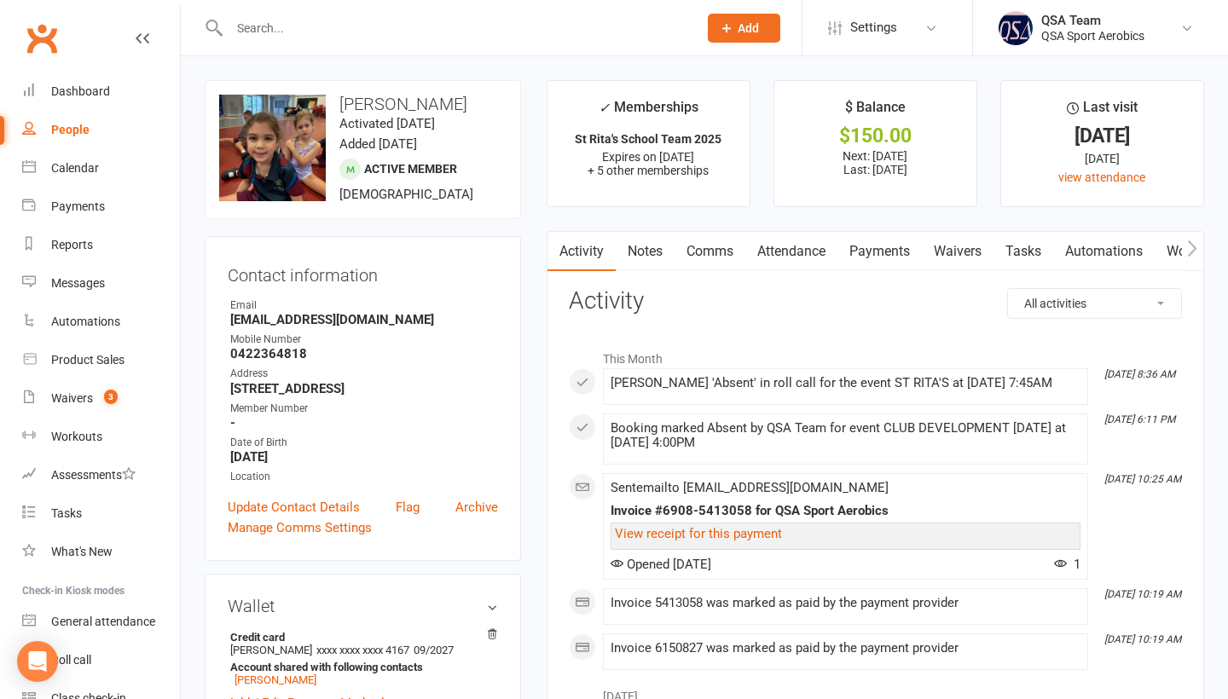
drag, startPoint x: 223, startPoint y: 316, endPoint x: 488, endPoint y: 316, distance: 264.4
click at [488, 316] on div "Contact information Owner Email [EMAIL_ADDRESS][DOMAIN_NAME] Mobile Number [PHO…" at bounding box center [363, 398] width 316 height 325
click at [322, 34] on input "text" at bounding box center [454, 28] width 461 height 24
paste input "[PERSON_NAME]"
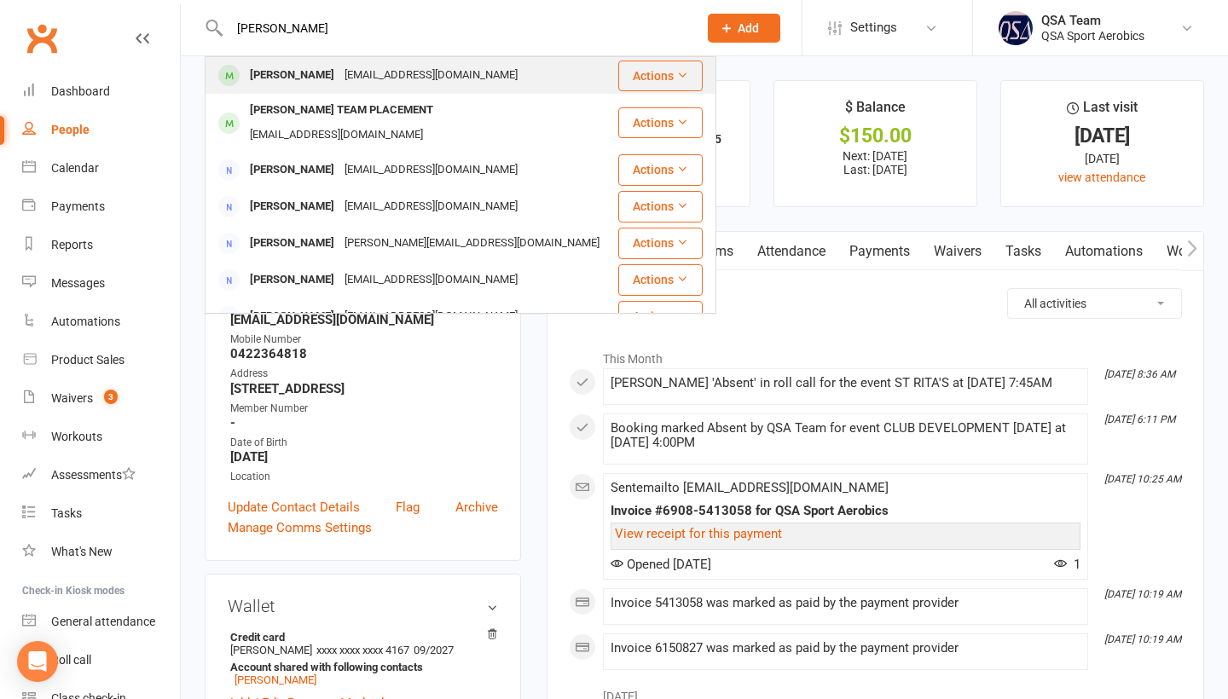
type input "[PERSON_NAME]"
click at [339, 80] on div "[EMAIL_ADDRESS][DOMAIN_NAME]" at bounding box center [430, 75] width 183 height 25
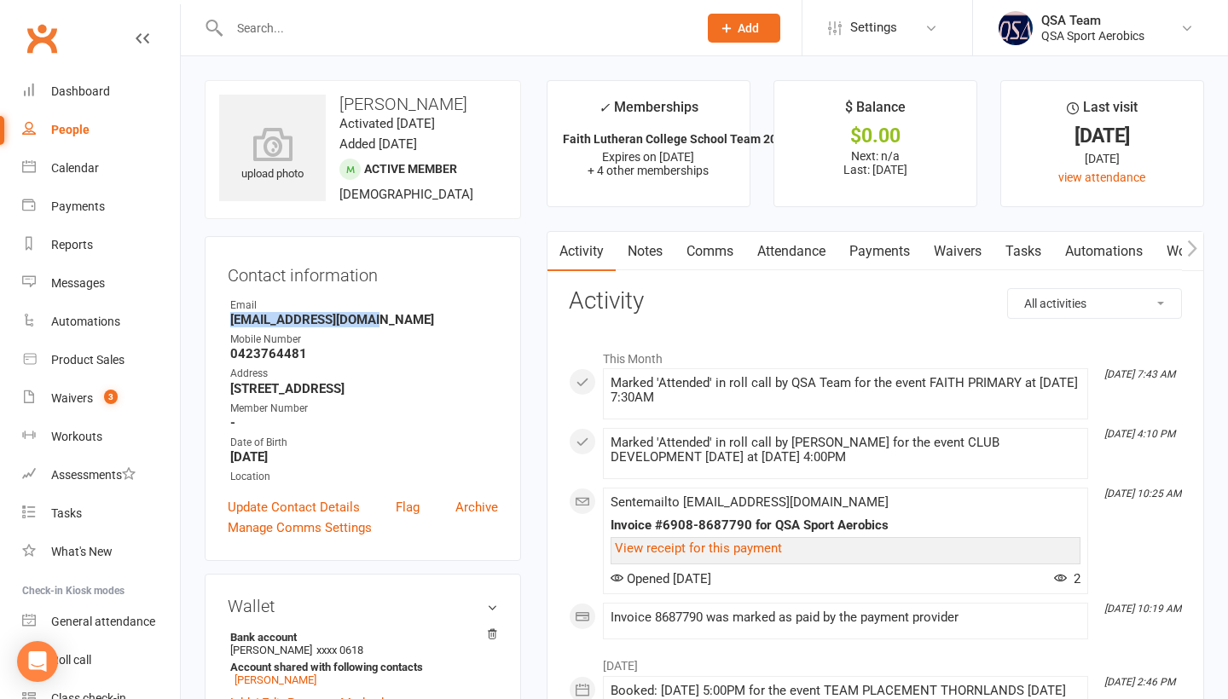
drag, startPoint x: 227, startPoint y: 319, endPoint x: 409, endPoint y: 319, distance: 182.5
click at [409, 319] on div "Contact information Owner Email [EMAIL_ADDRESS][DOMAIN_NAME] Mobile Number [PHO…" at bounding box center [363, 398] width 316 height 325
click at [286, 37] on input "text" at bounding box center [454, 28] width 461 height 24
paste input "8 [PERSON_NAME]"
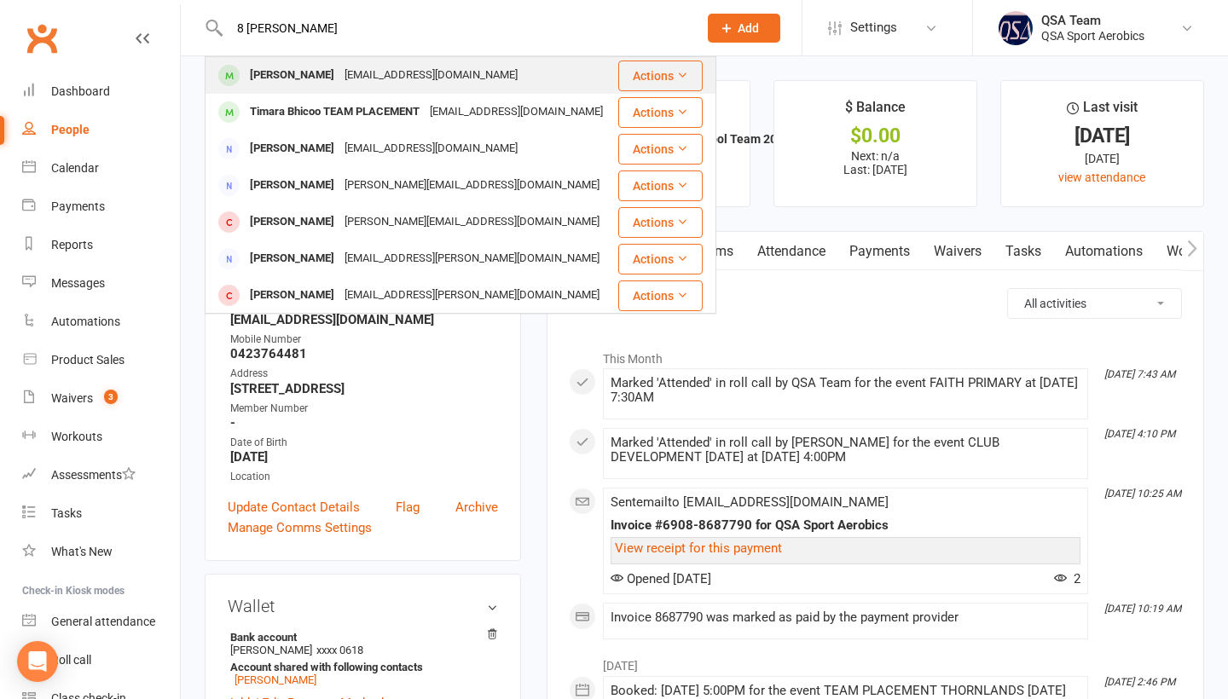
type input "8 [PERSON_NAME]"
click at [295, 85] on div "[PERSON_NAME]" at bounding box center [292, 75] width 95 height 25
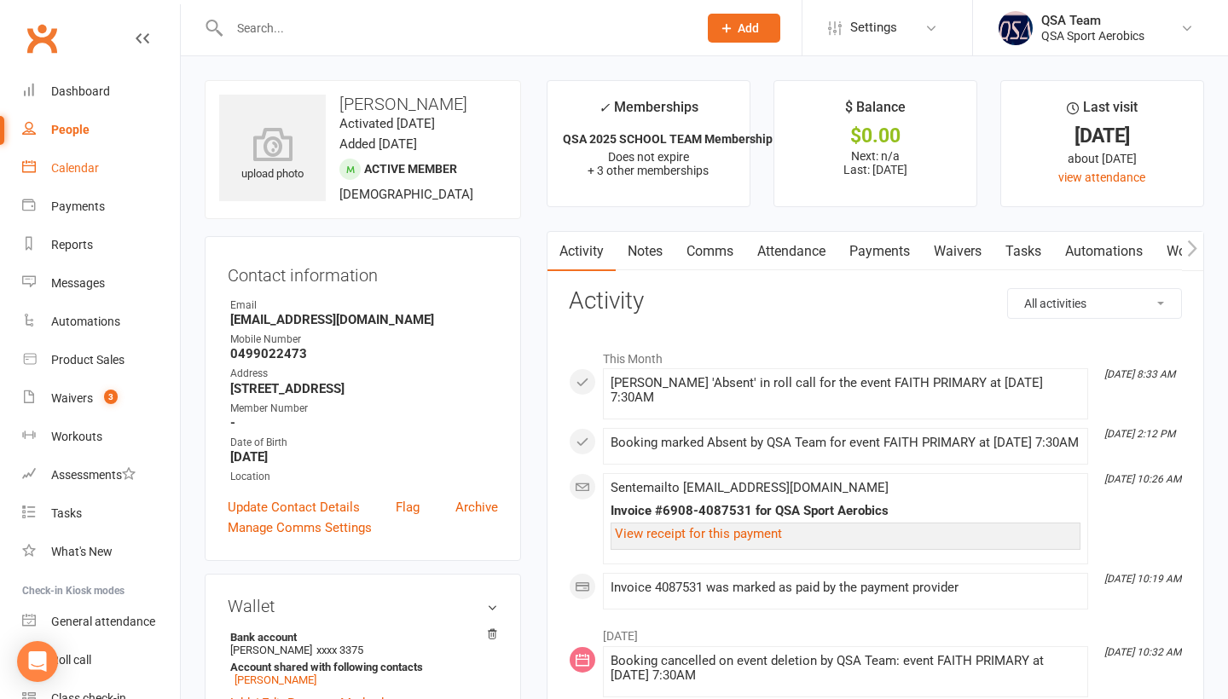
click at [84, 164] on div "Calendar" at bounding box center [75, 168] width 48 height 14
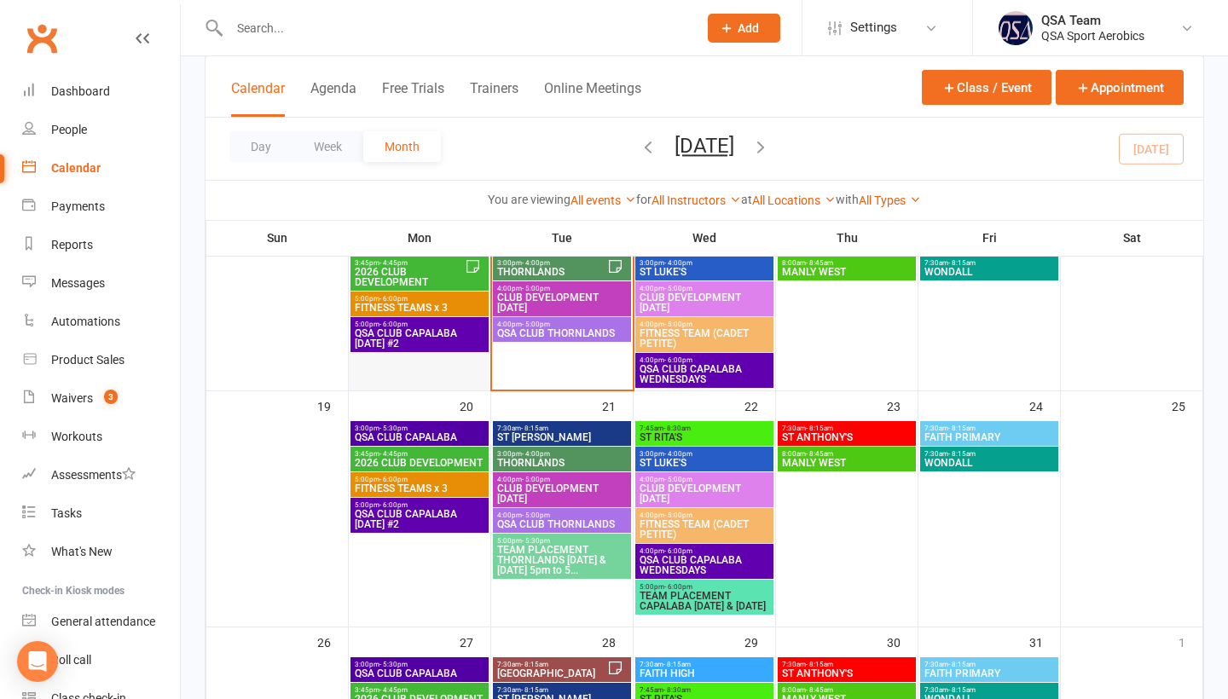
scroll to position [484, 0]
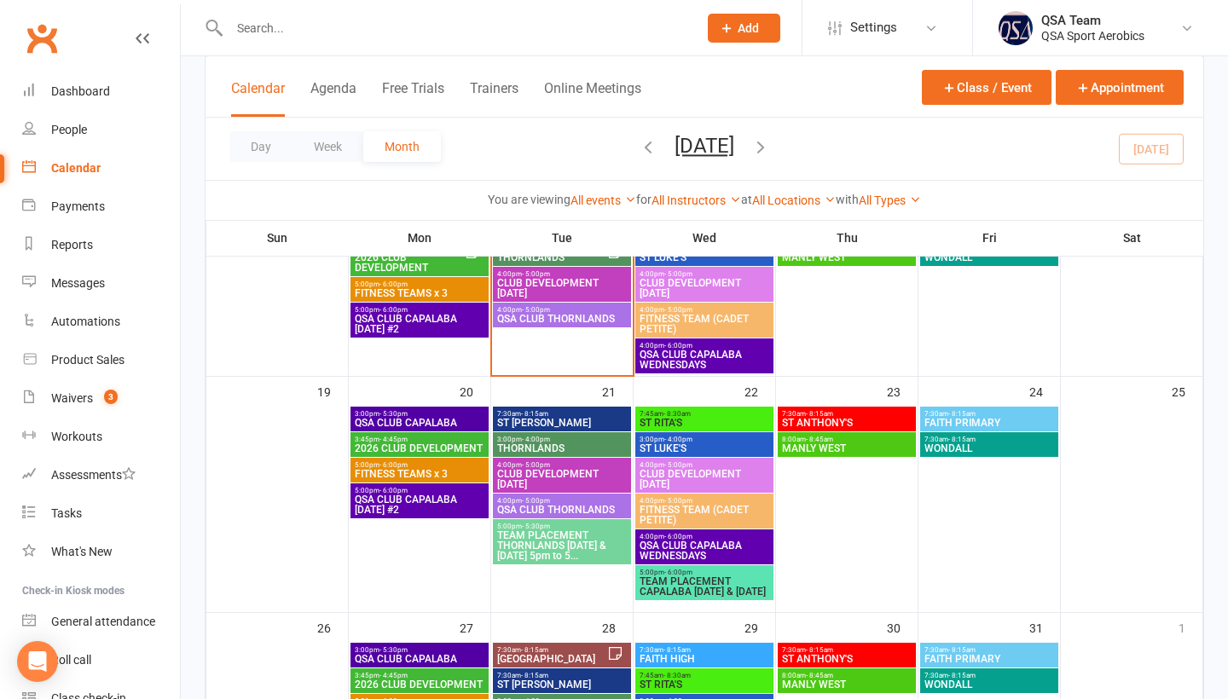
click at [553, 542] on span "TEAM PLACEMENT THORNLANDS [DATE] & [DATE] 5pm to 5..." at bounding box center [561, 545] width 131 height 31
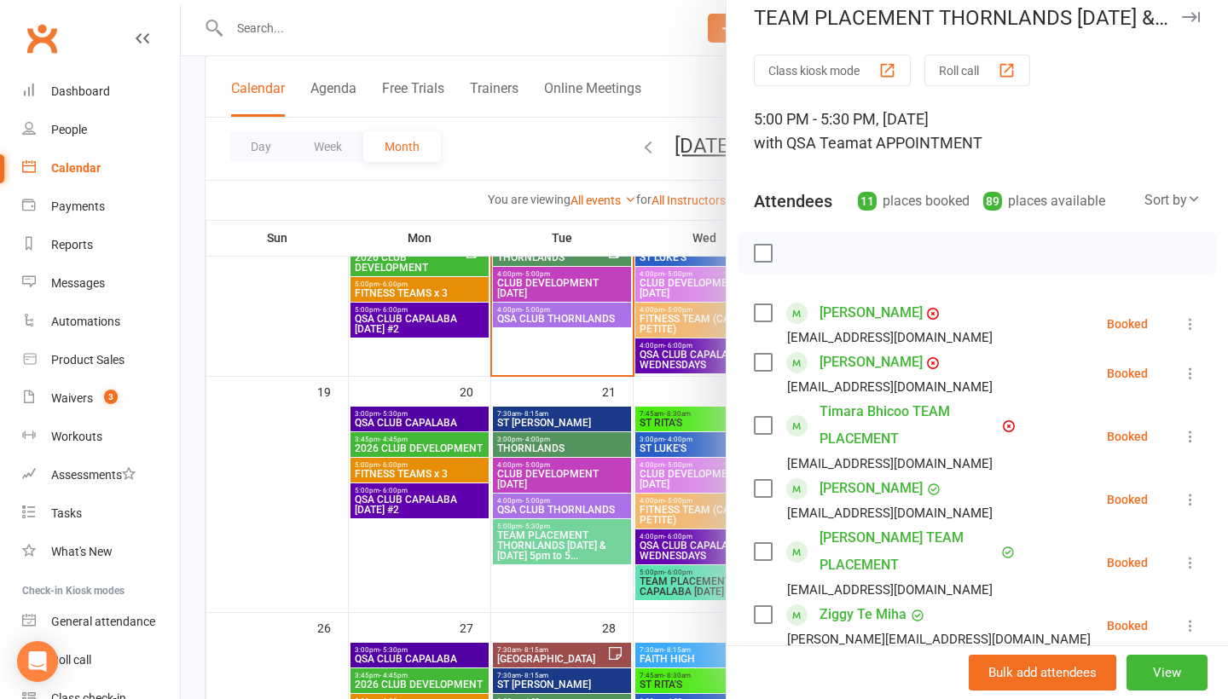
scroll to position [20, 0]
